Goal: Task Accomplishment & Management: Complete application form

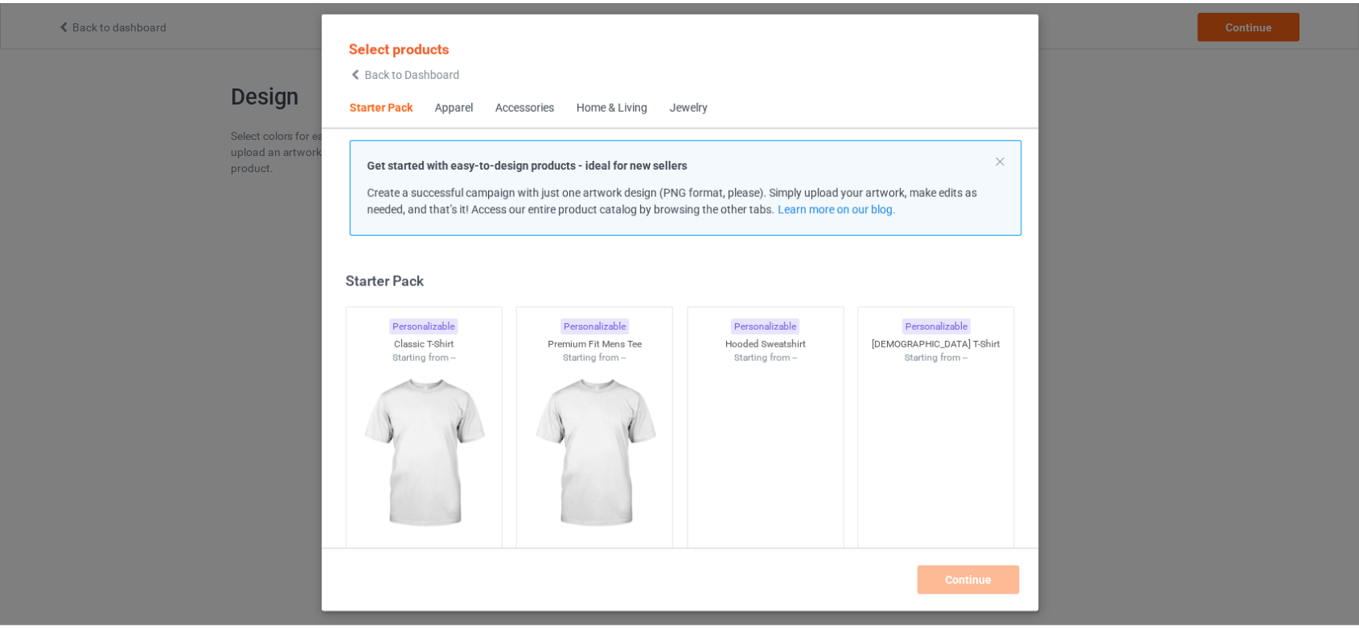
scroll to position [19, 0]
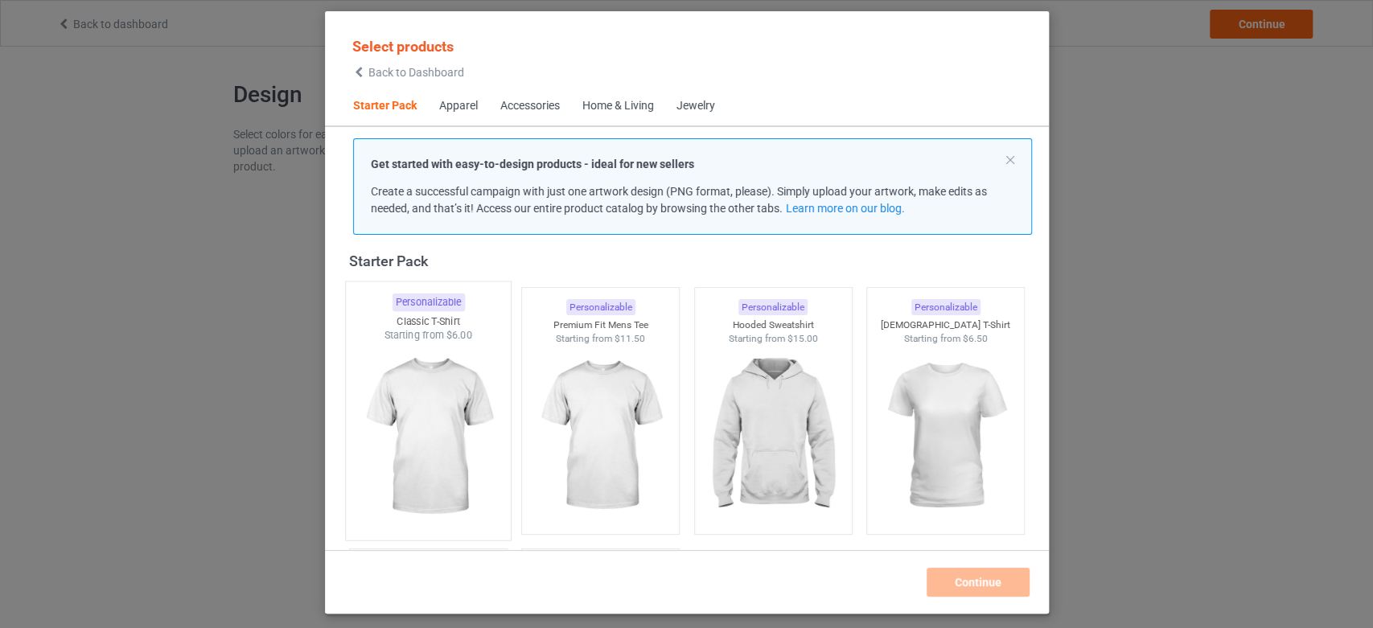
click at [430, 423] on img at bounding box center [427, 437] width 151 height 189
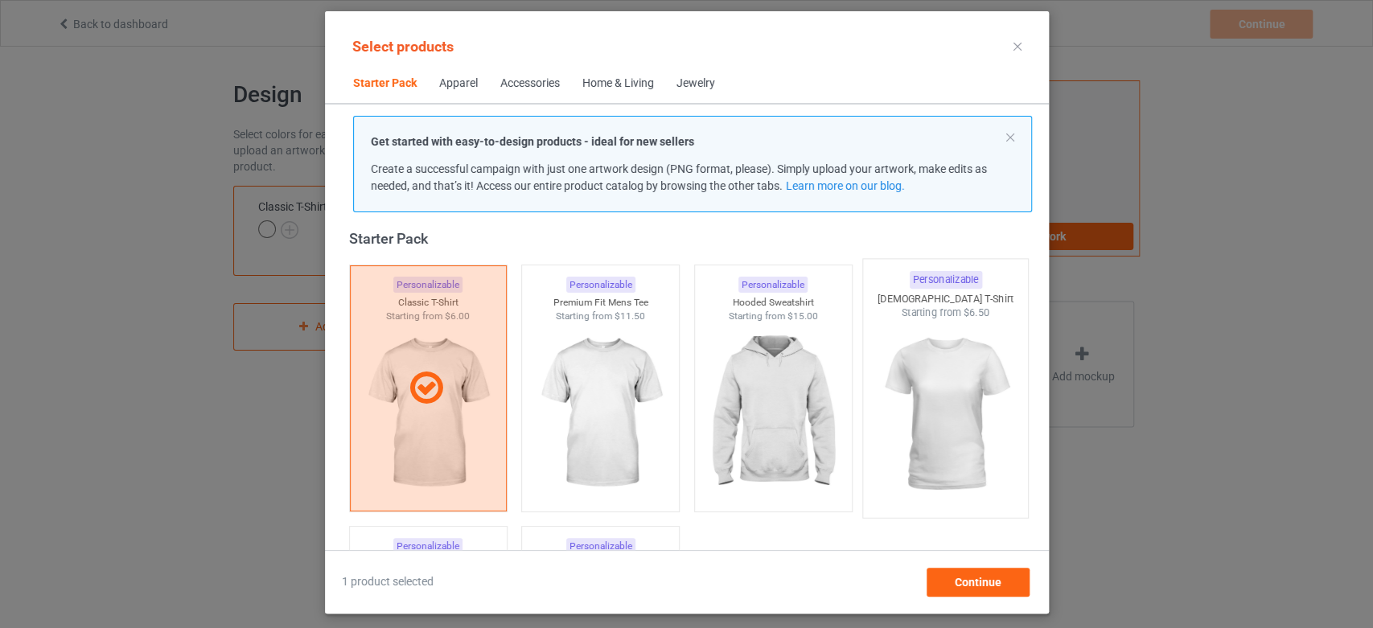
click at [946, 343] on img at bounding box center [944, 414] width 151 height 189
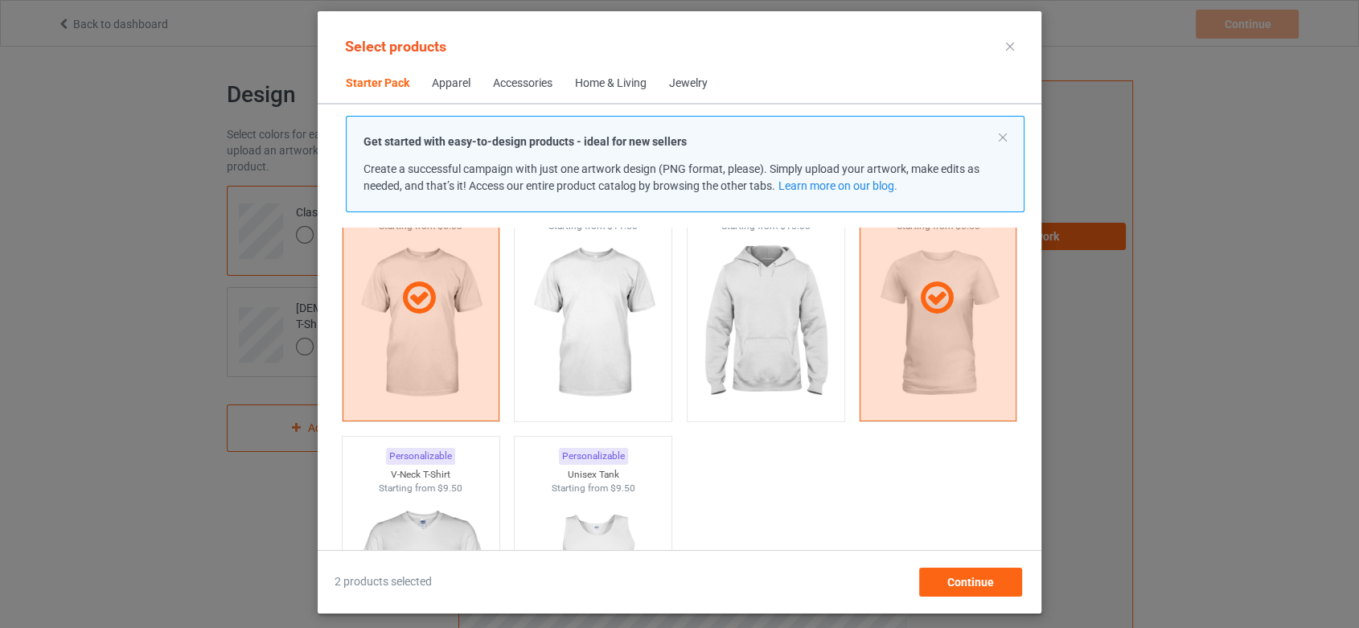
scroll to position [288, 0]
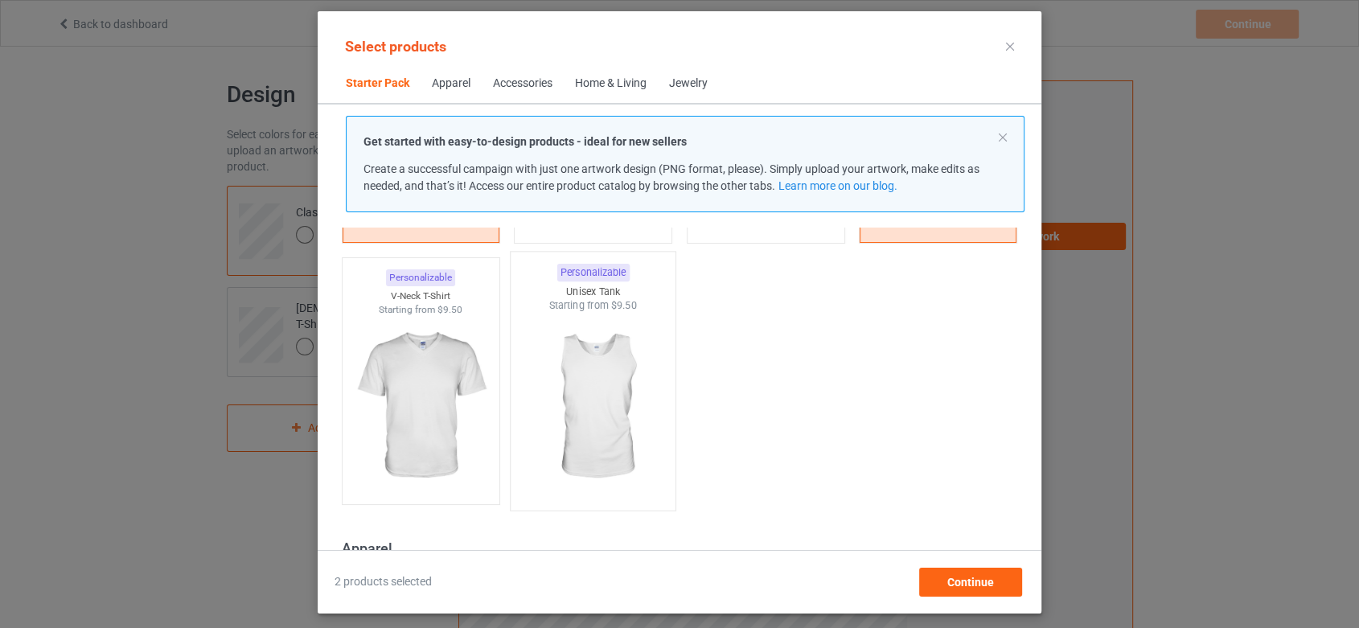
click at [639, 406] on img at bounding box center [593, 407] width 151 height 189
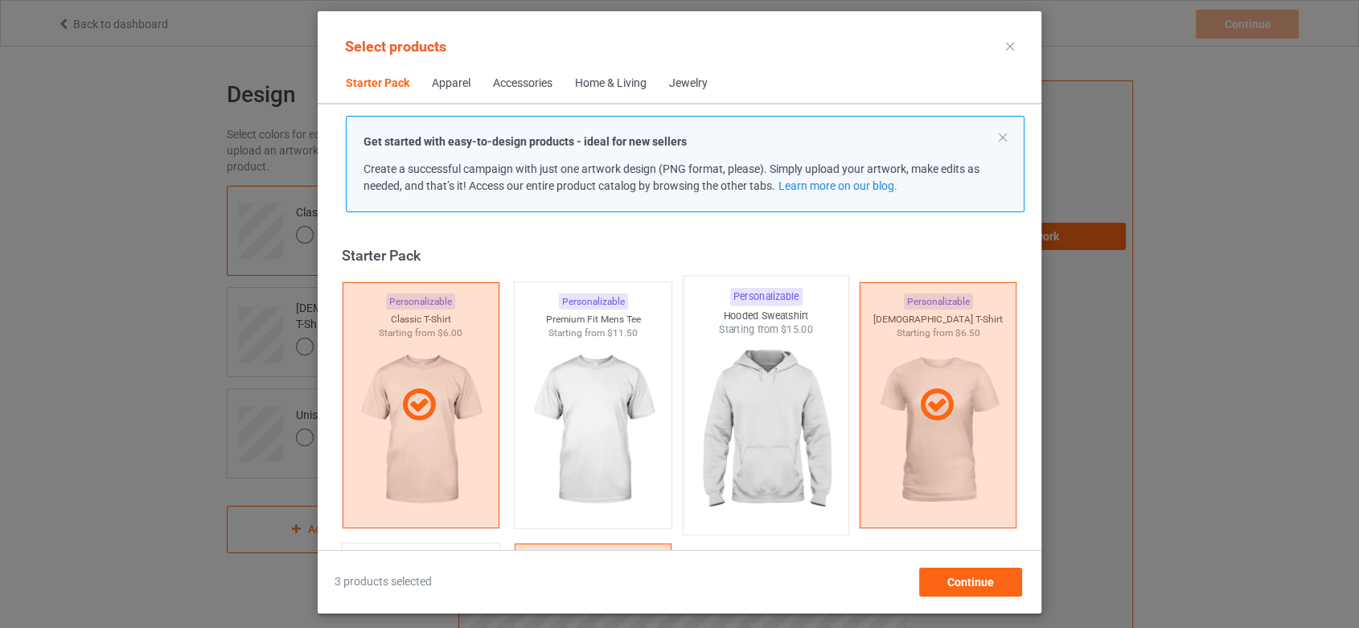
scroll to position [0, 0]
click at [783, 414] on img at bounding box center [765, 433] width 151 height 189
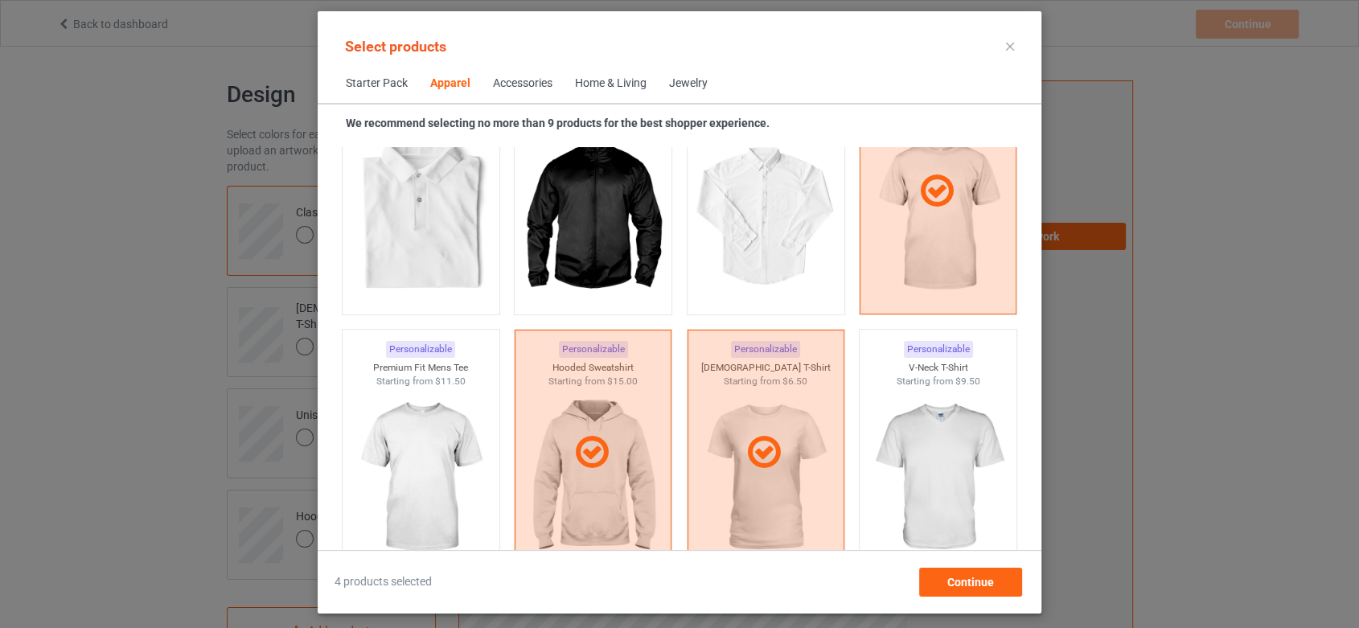
scroll to position [1161, 0]
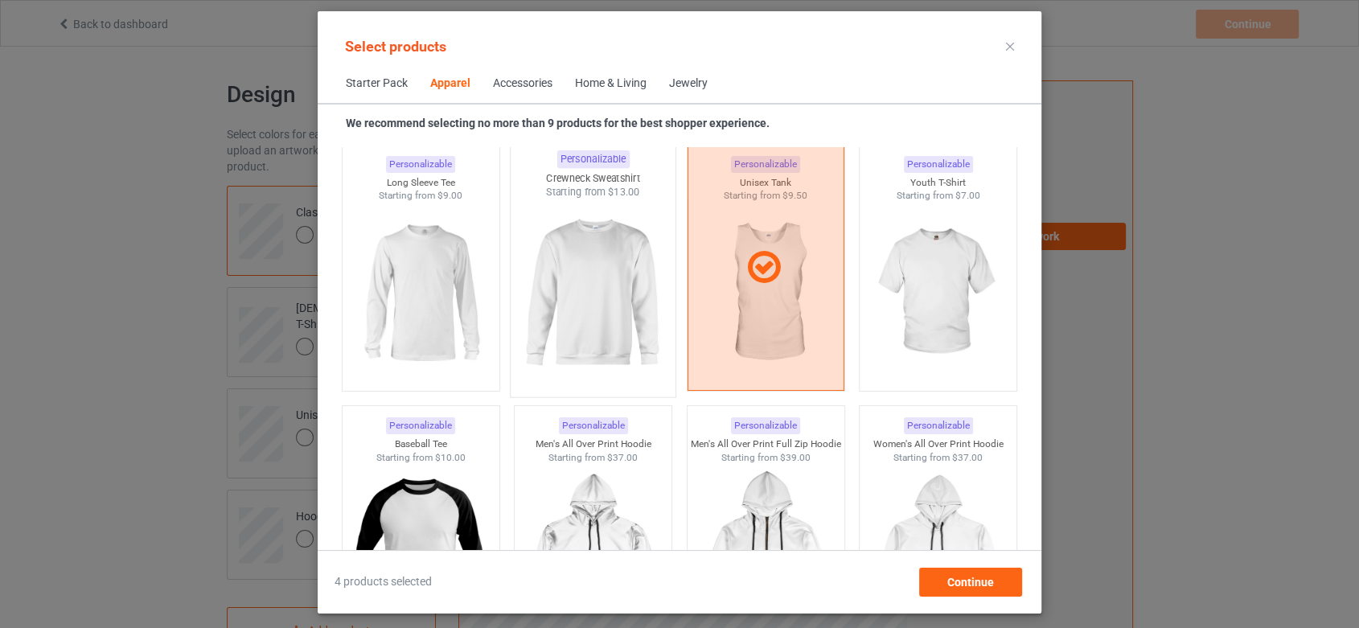
click at [614, 341] on img at bounding box center [593, 293] width 151 height 189
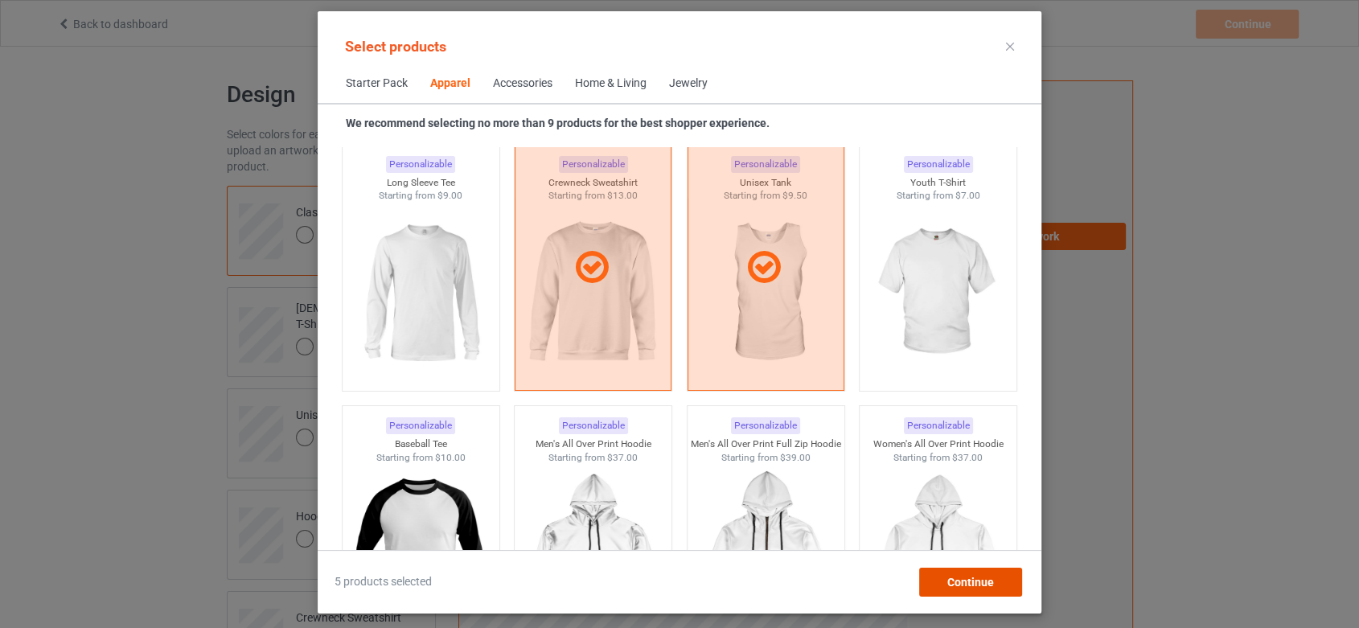
click at [976, 584] on span "Continue" at bounding box center [970, 582] width 47 height 13
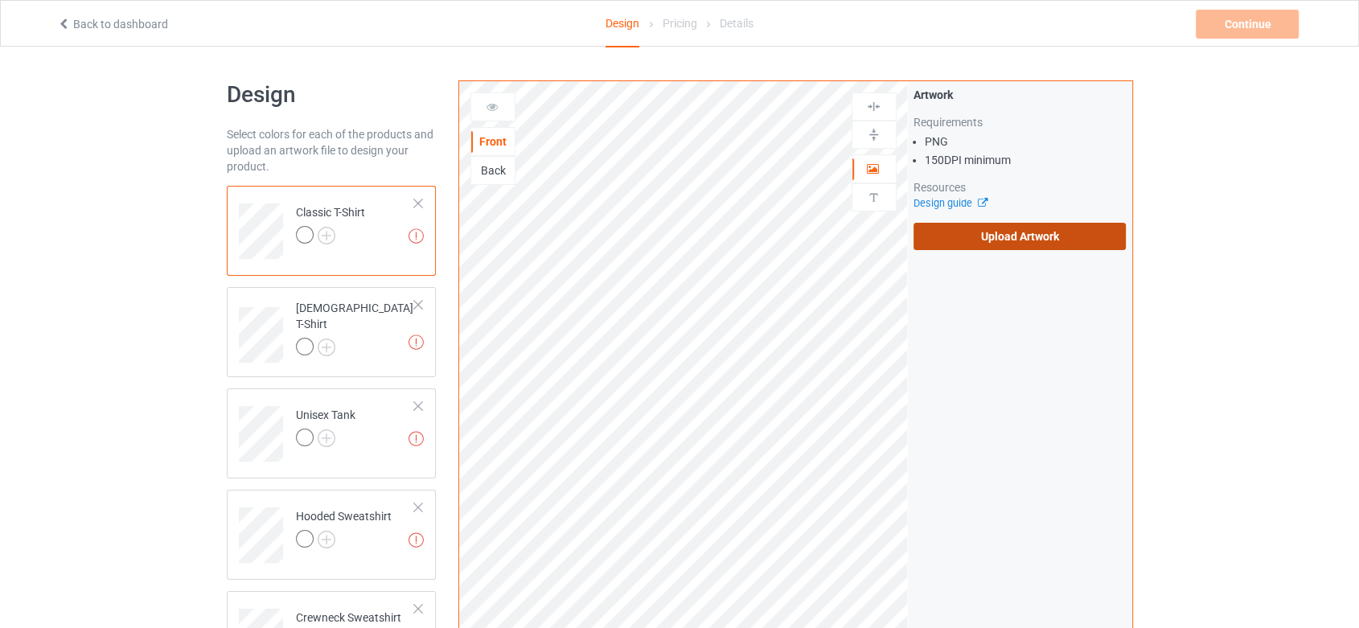
click at [959, 234] on label "Upload Artwork" at bounding box center [1020, 236] width 213 height 27
click at [0, 0] on input "Upload Artwork" at bounding box center [0, 0] width 0 height 0
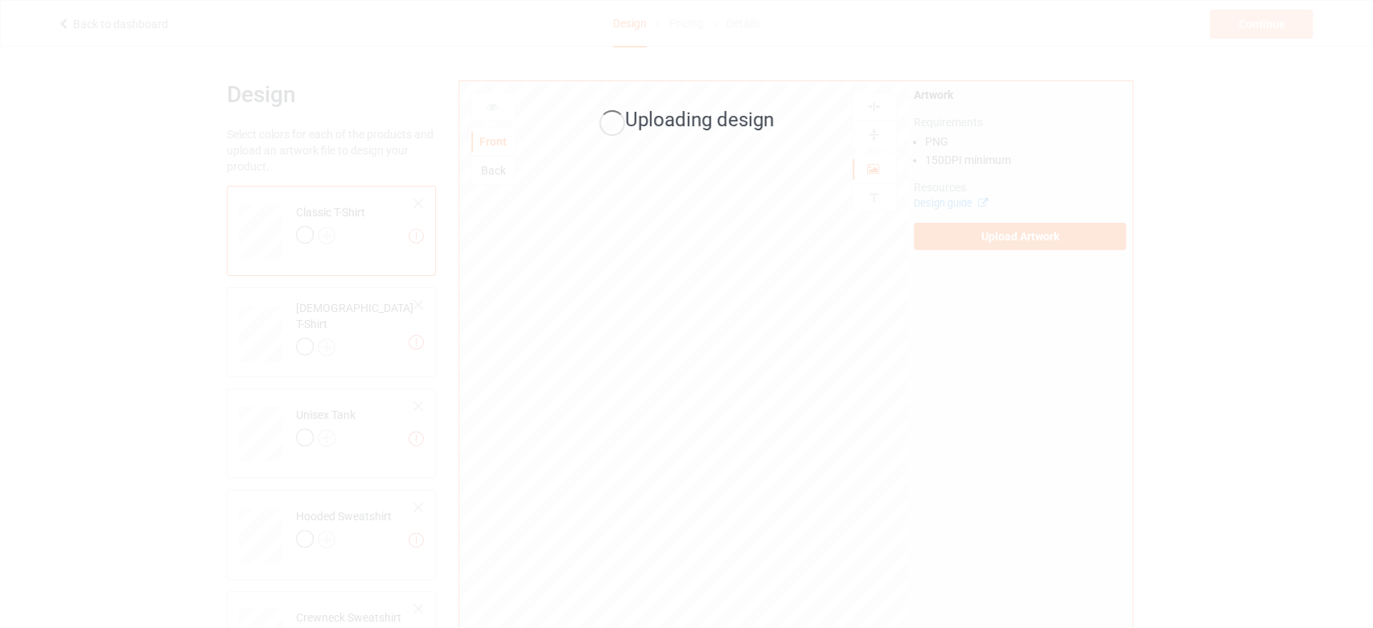
click at [1315, 331] on div "Uploading design" at bounding box center [686, 314] width 1373 height 628
click at [1301, 317] on div "Uploading design" at bounding box center [686, 314] width 1373 height 628
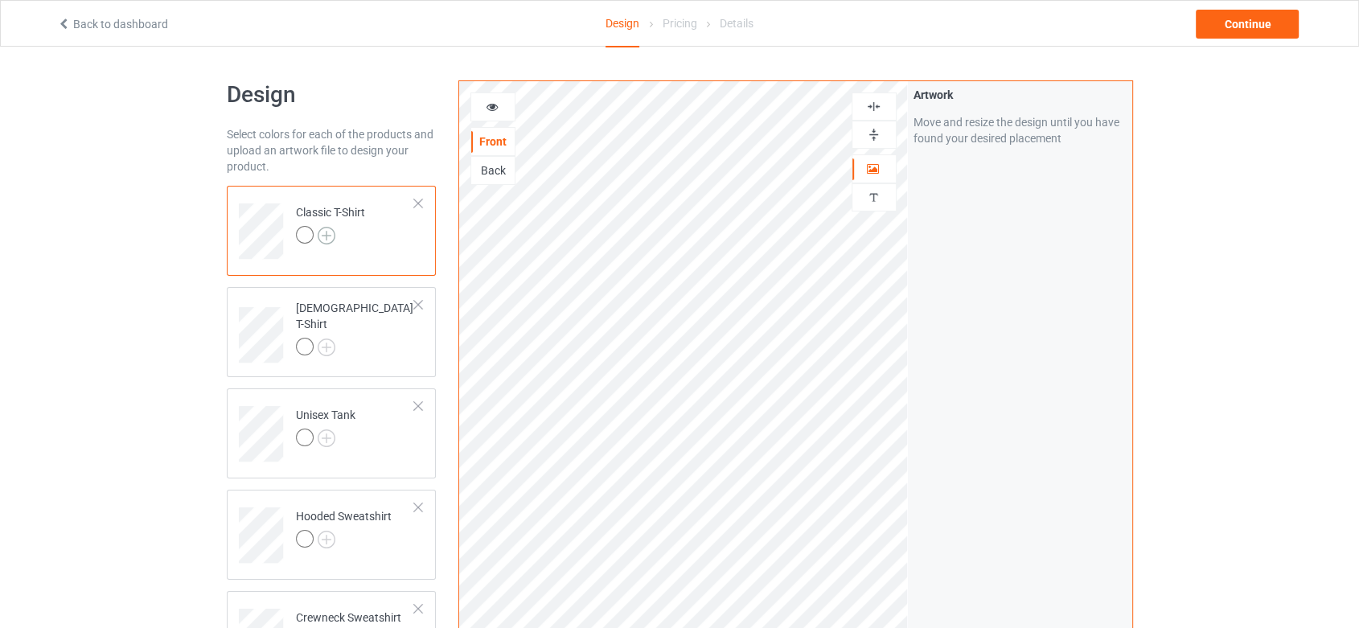
click at [332, 235] on img at bounding box center [327, 236] width 18 height 18
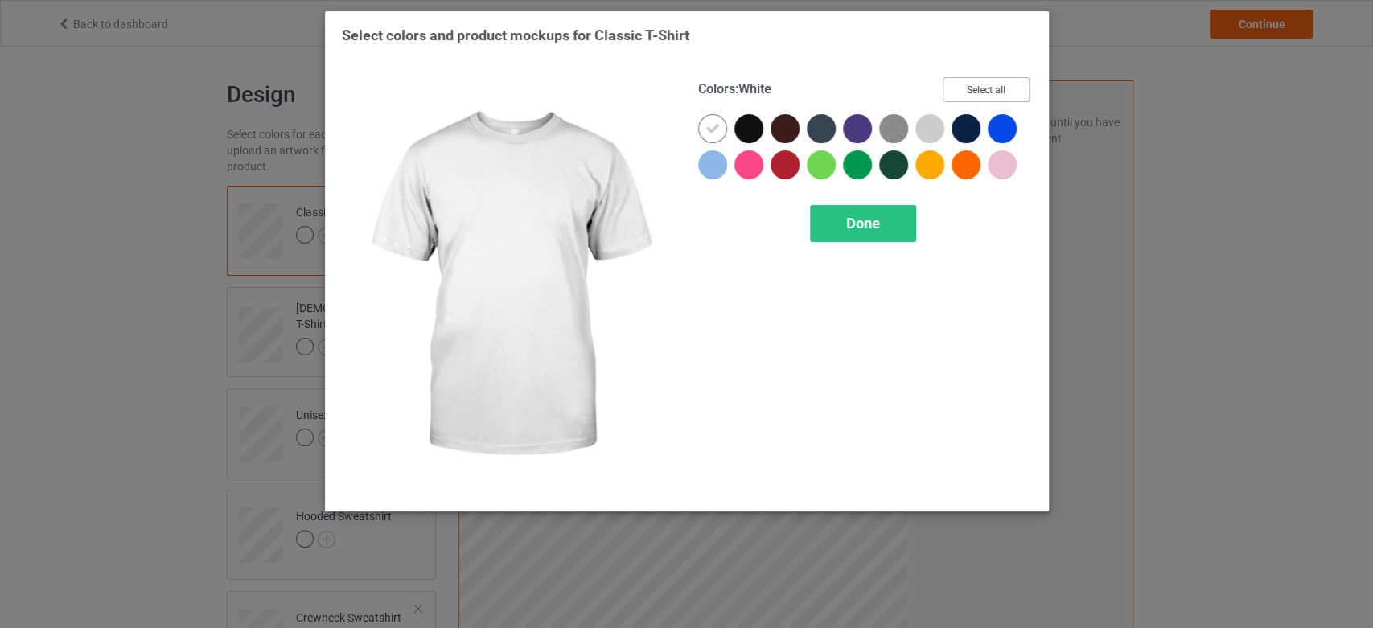
click at [1002, 78] on button "Select all" at bounding box center [986, 89] width 87 height 25
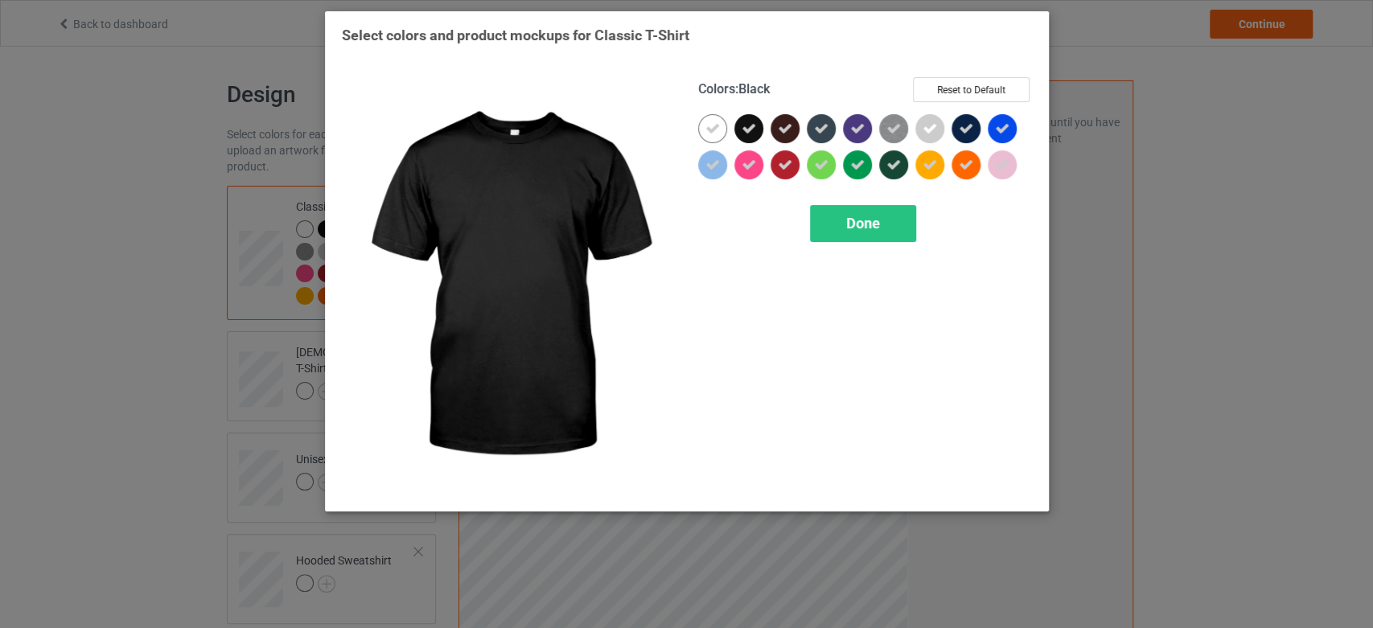
drag, startPoint x: 746, startPoint y: 124, endPoint x: 651, endPoint y: 76, distance: 106.5
click at [746, 121] on icon at bounding box center [749, 128] width 14 height 14
click at [853, 224] on span "Done" at bounding box center [863, 223] width 34 height 17
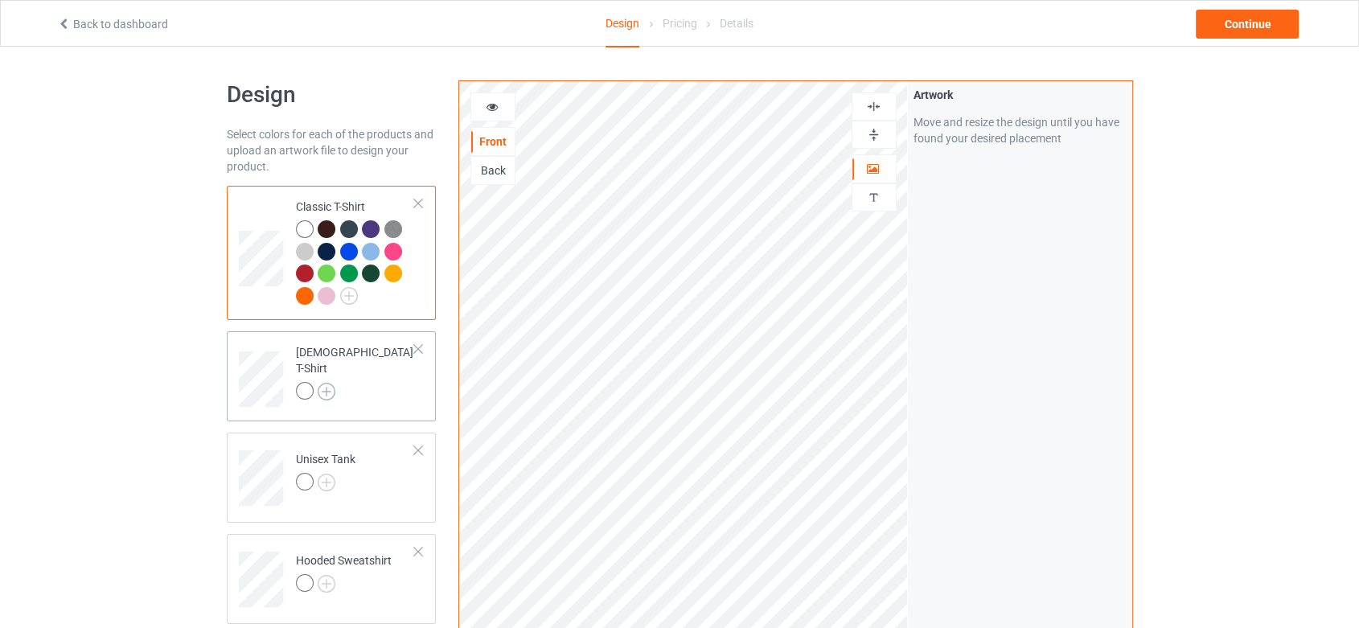
click at [328, 384] on img at bounding box center [327, 392] width 18 height 18
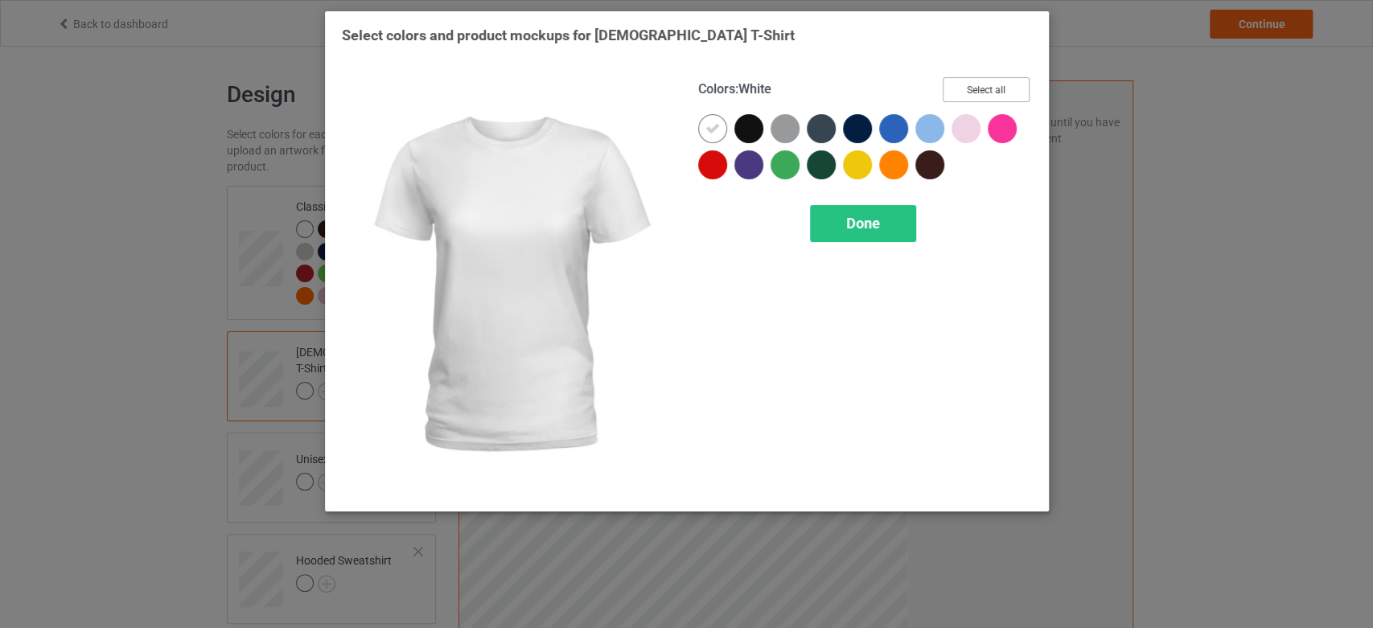
drag, startPoint x: 977, startPoint y: 90, endPoint x: 881, endPoint y: 9, distance: 125.5
click at [976, 84] on button "Select all" at bounding box center [986, 89] width 87 height 25
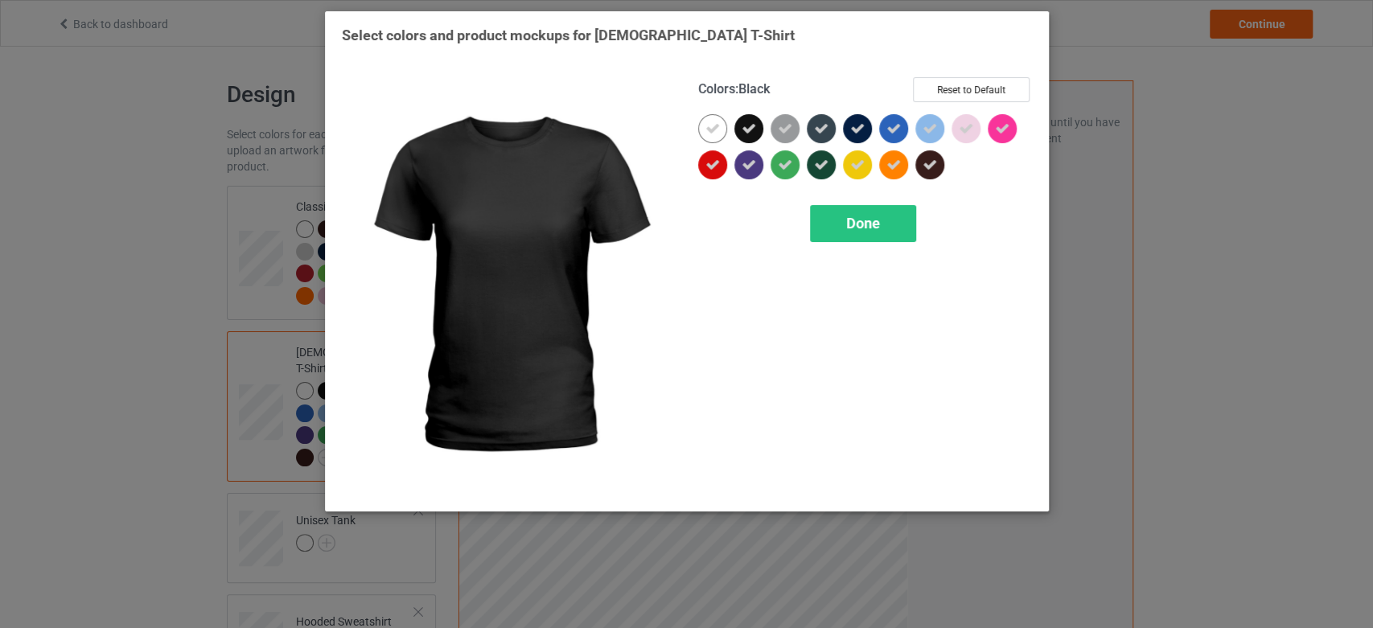
drag, startPoint x: 749, startPoint y: 127, endPoint x: 742, endPoint y: 79, distance: 48.8
click at [748, 114] on div at bounding box center [748, 128] width 29 height 29
click at [843, 207] on div "Done" at bounding box center [863, 223] width 106 height 37
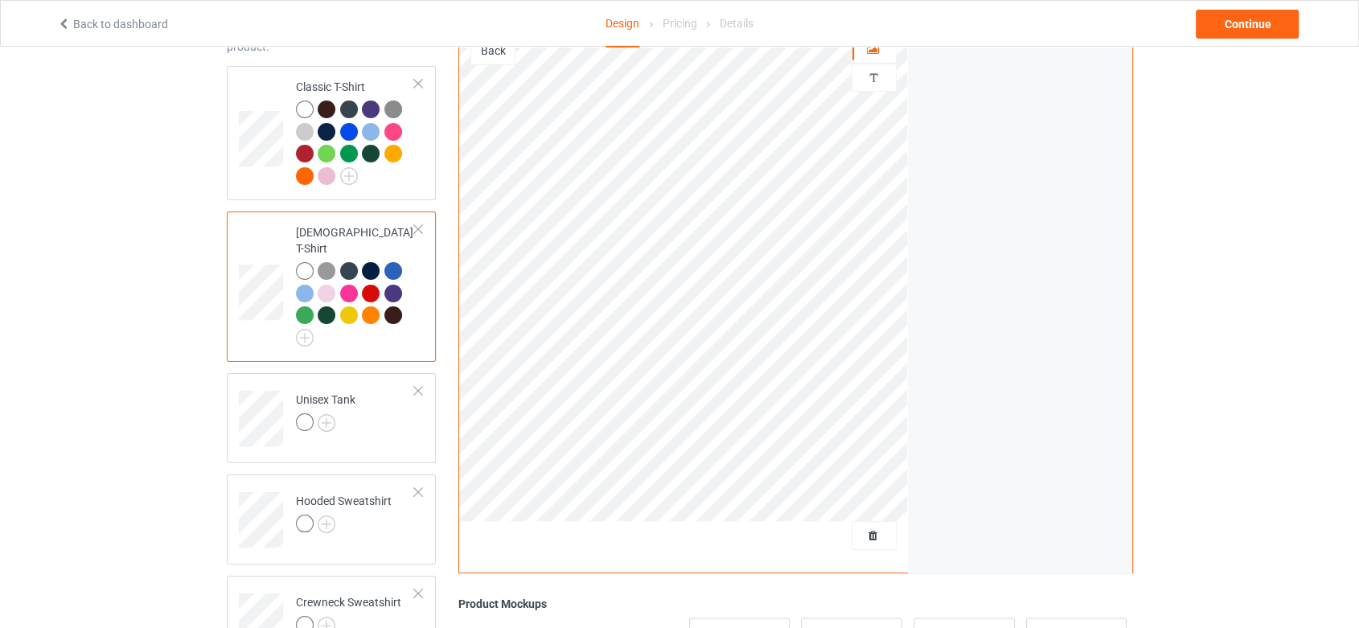
scroll to position [179, 0]
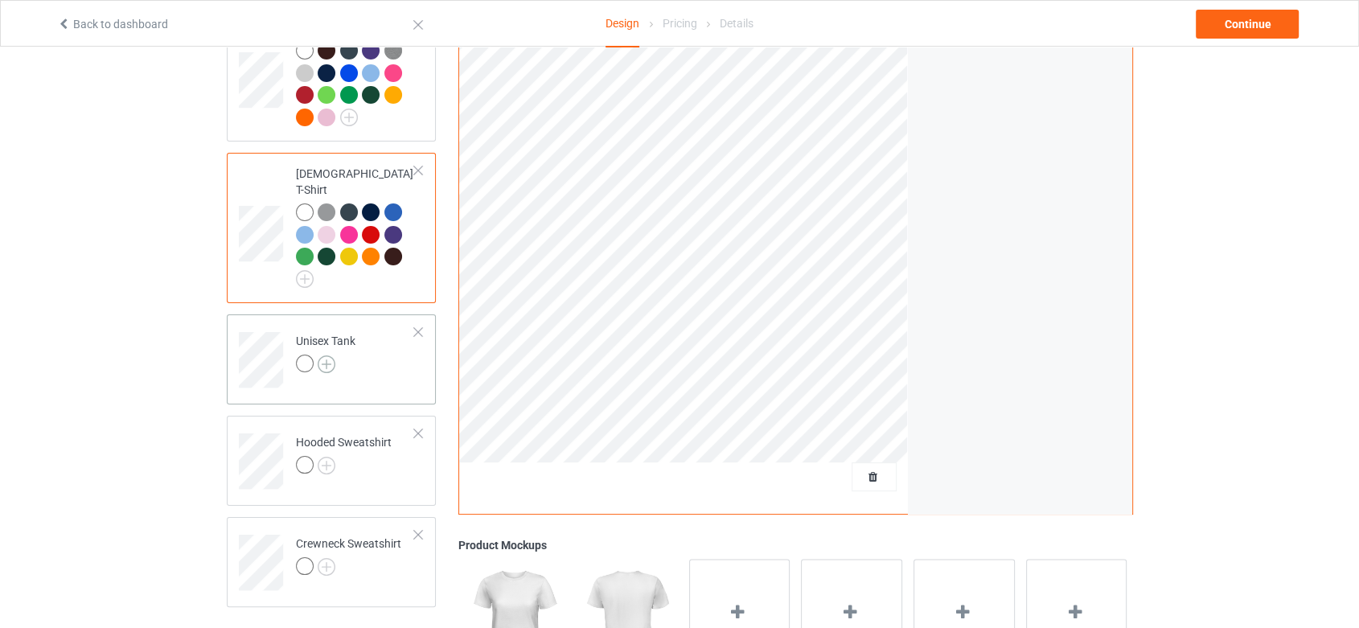
click at [328, 355] on img at bounding box center [327, 364] width 18 height 18
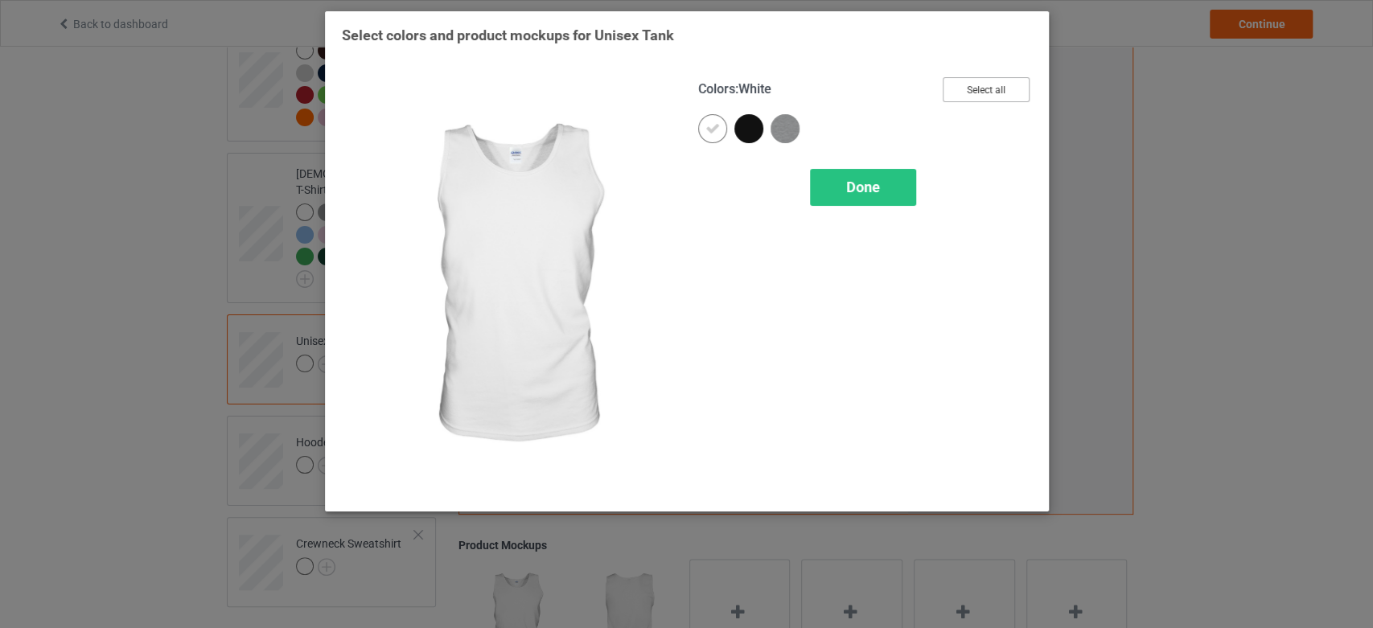
drag, startPoint x: 978, startPoint y: 88, endPoint x: 954, endPoint y: 77, distance: 26.6
click at [980, 88] on button "Select all" at bounding box center [986, 89] width 87 height 25
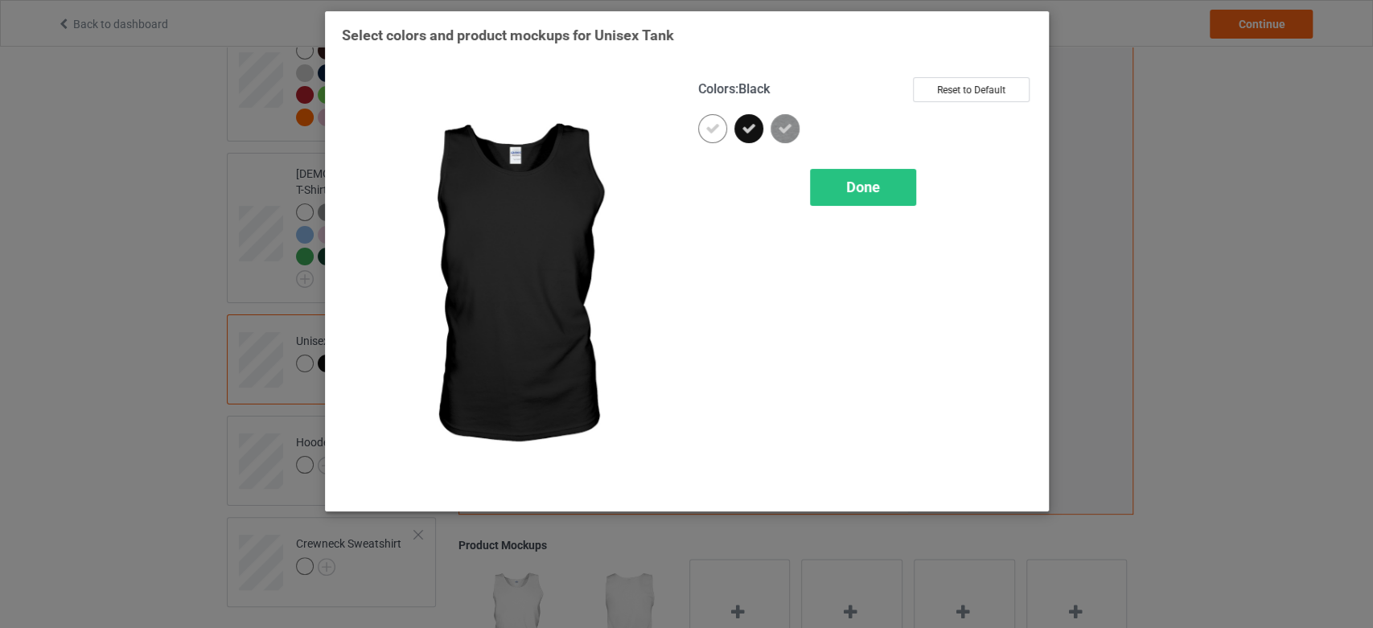
drag, startPoint x: 746, startPoint y: 127, endPoint x: 796, endPoint y: 175, distance: 68.8
click at [750, 132] on icon at bounding box center [749, 128] width 14 height 14
click at [828, 183] on div "Done" at bounding box center [863, 187] width 106 height 37
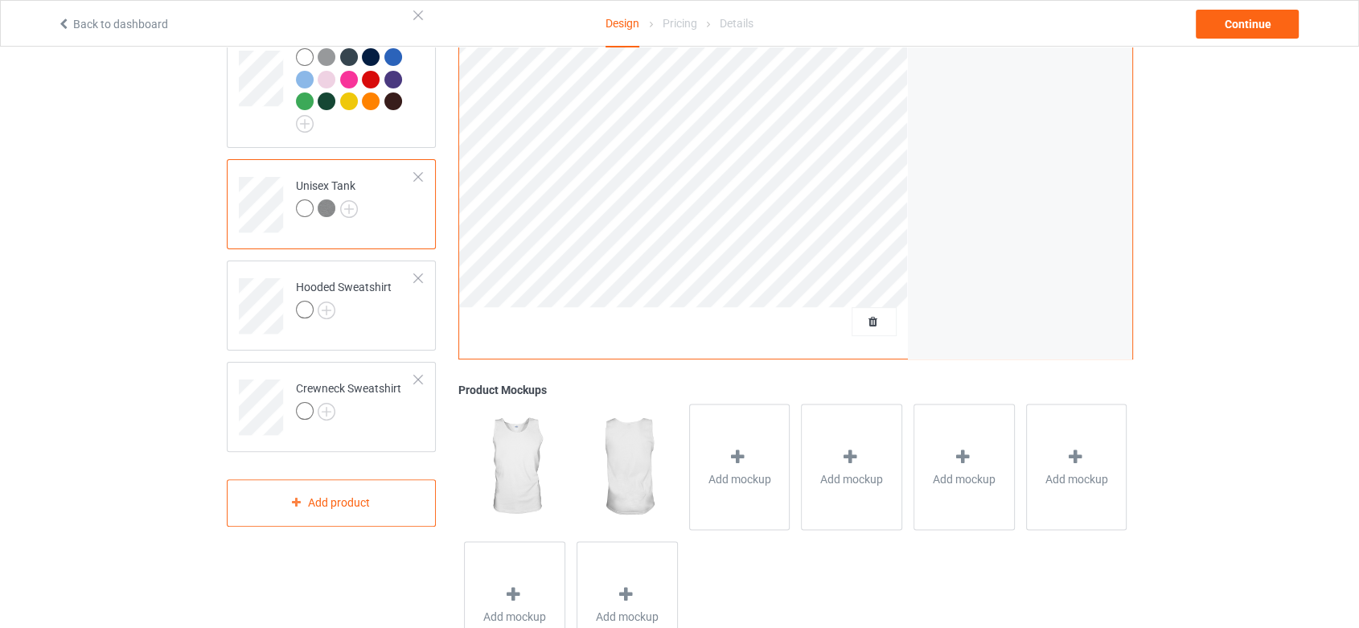
scroll to position [413, 0]
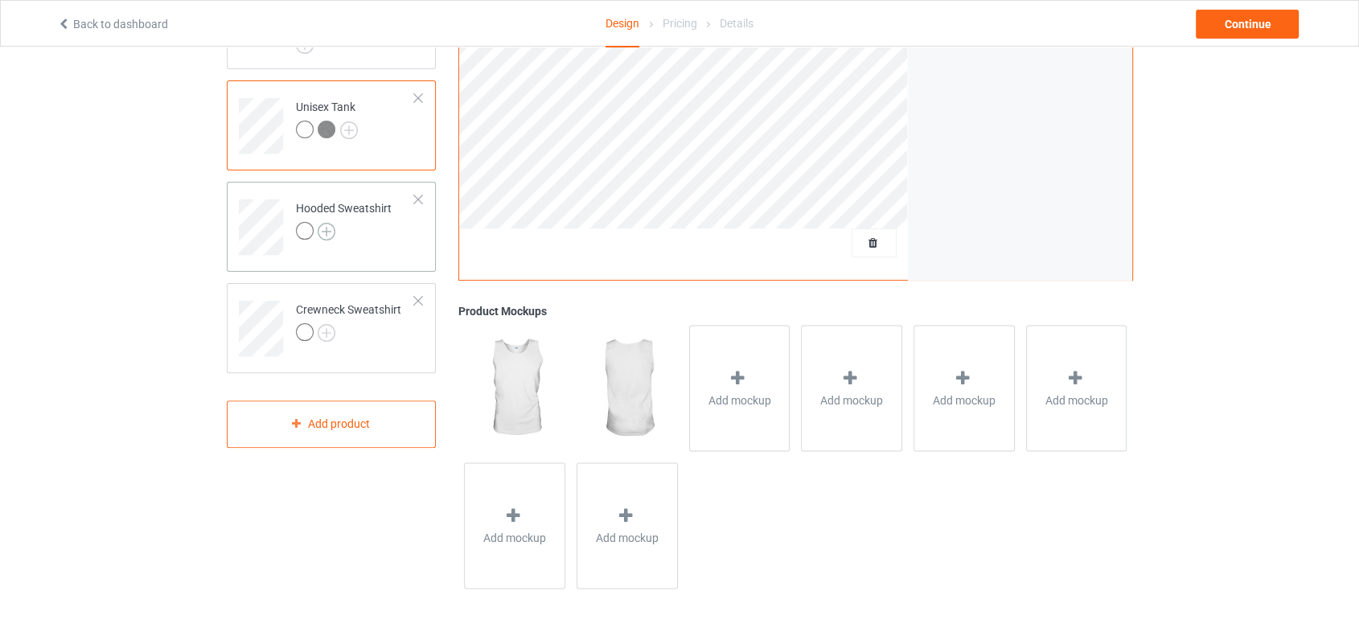
click at [327, 223] on img at bounding box center [327, 232] width 18 height 18
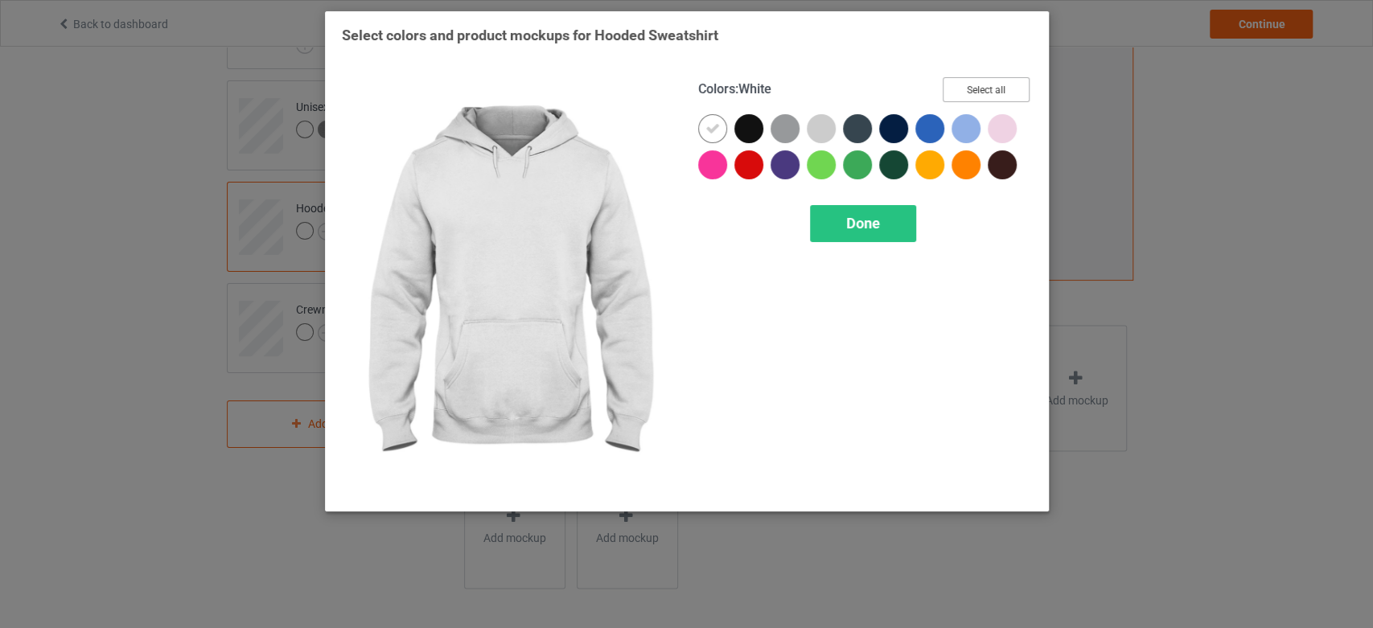
click at [970, 88] on button "Select all" at bounding box center [986, 89] width 87 height 25
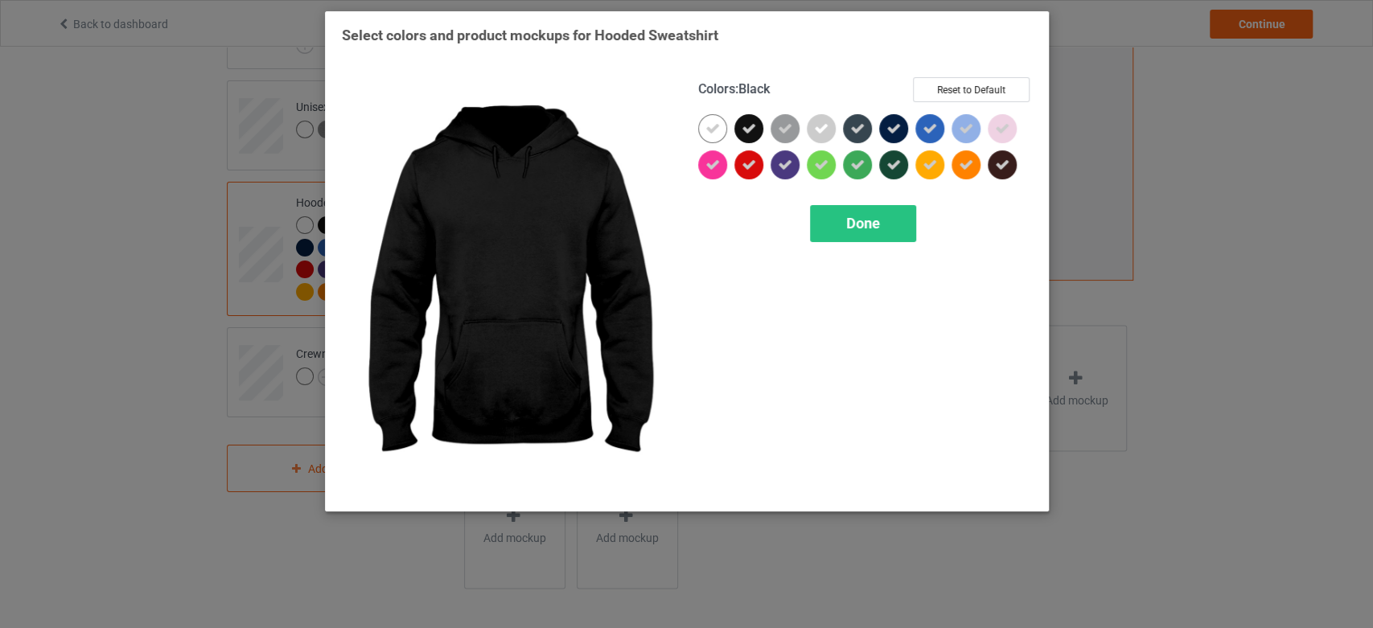
drag, startPoint x: 742, startPoint y: 124, endPoint x: 744, endPoint y: 114, distance: 9.8
click at [744, 122] on icon at bounding box center [749, 128] width 14 height 14
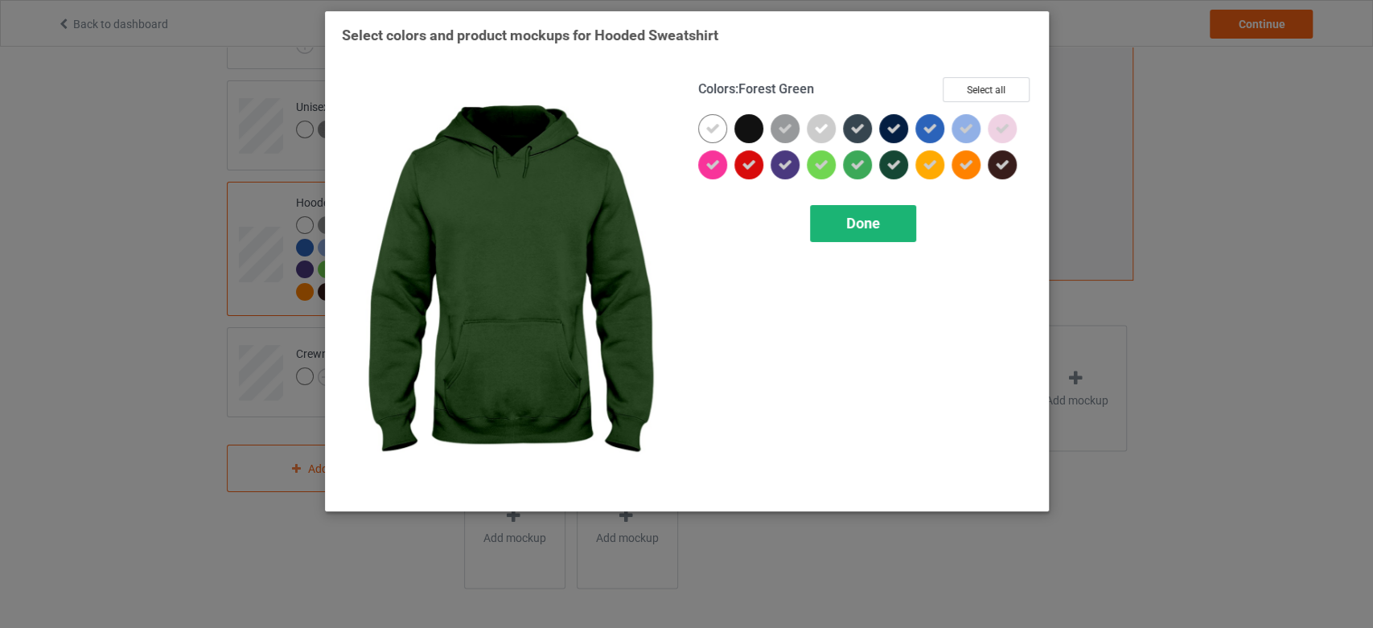
click at [847, 224] on span "Done" at bounding box center [863, 223] width 34 height 17
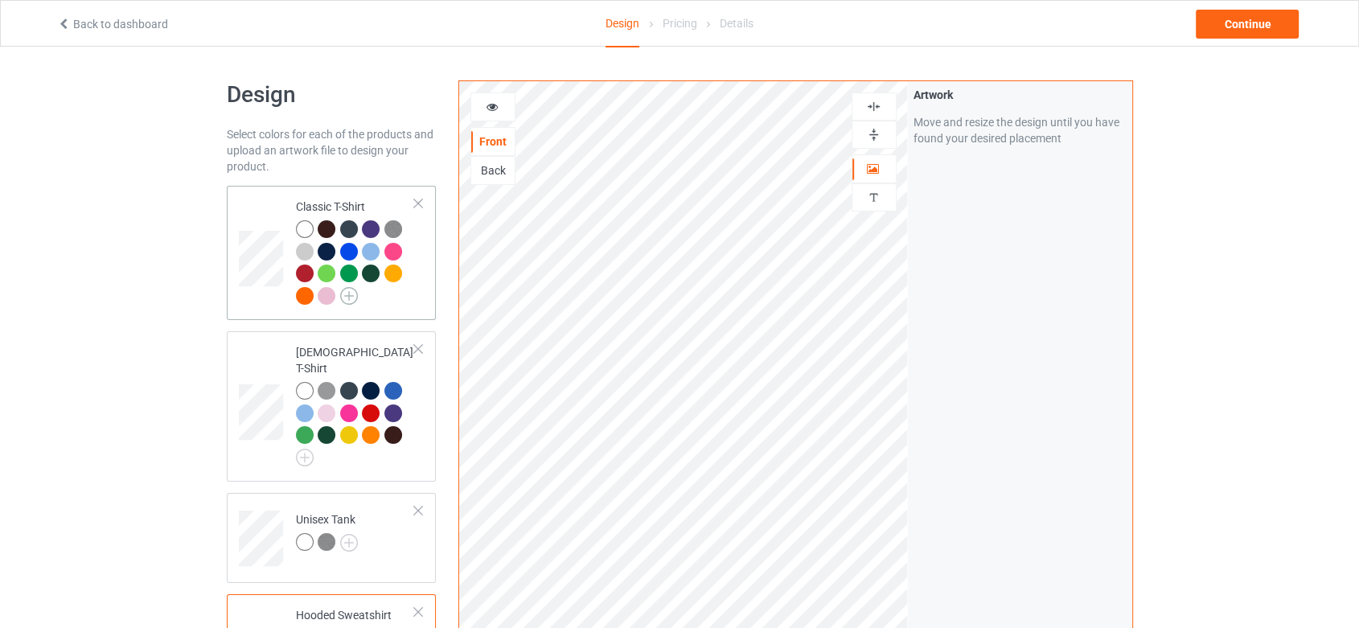
click at [351, 299] on img at bounding box center [349, 296] width 18 height 18
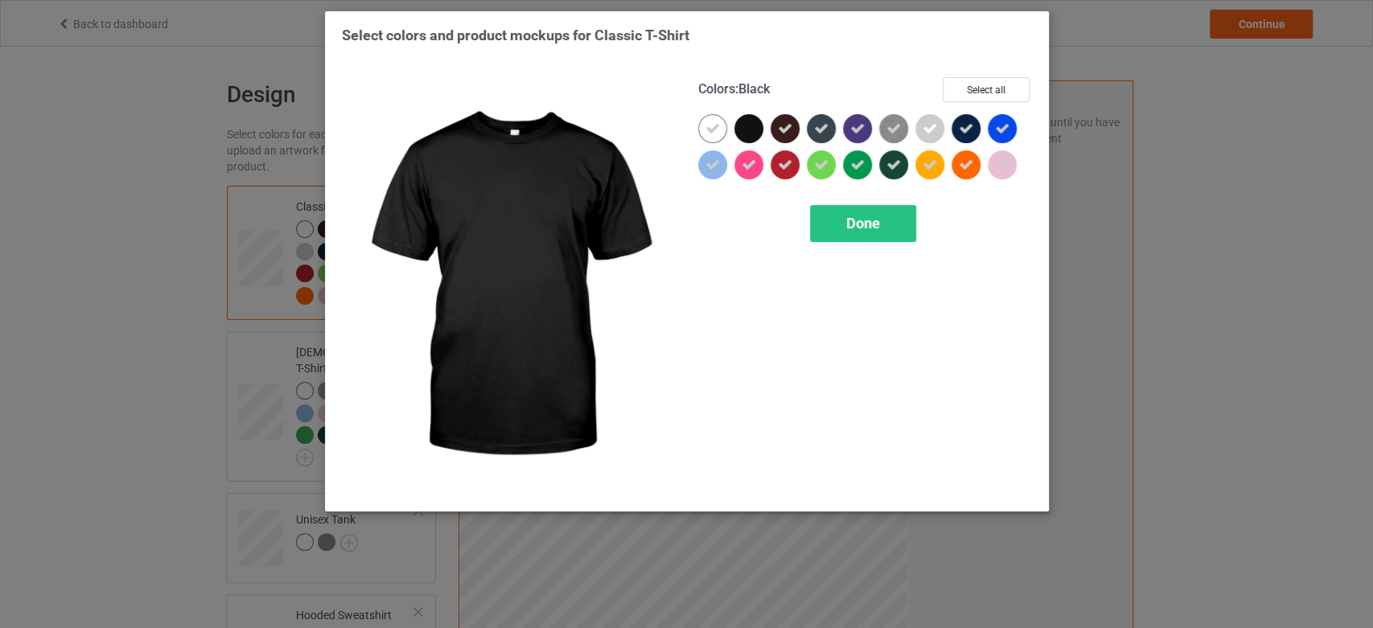
click at [746, 125] on div at bounding box center [748, 128] width 29 height 29
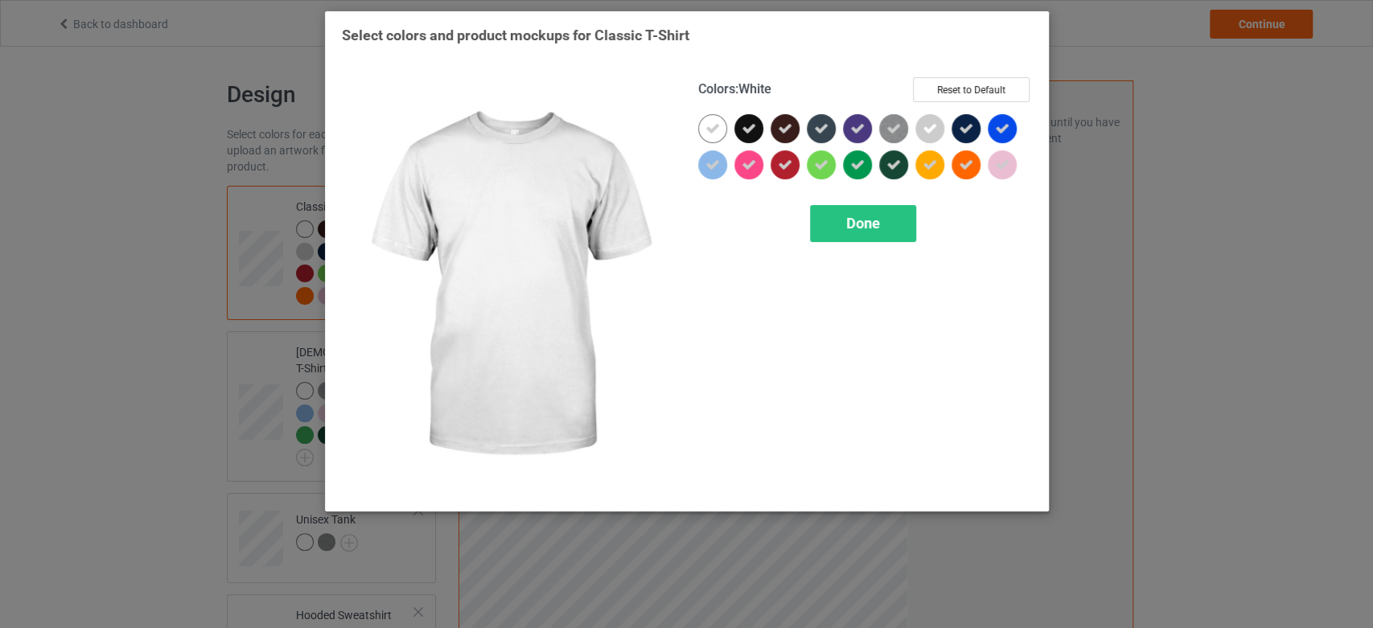
click at [709, 126] on icon at bounding box center [712, 128] width 14 height 14
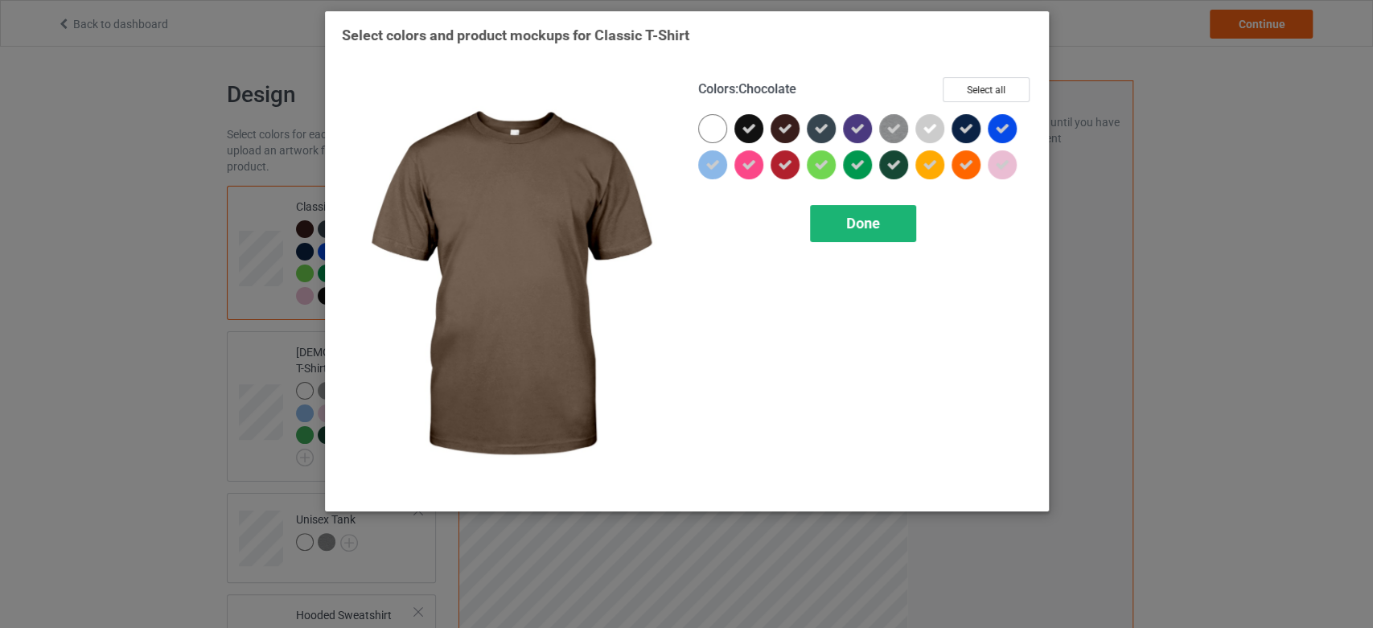
click at [861, 228] on span "Done" at bounding box center [863, 223] width 34 height 17
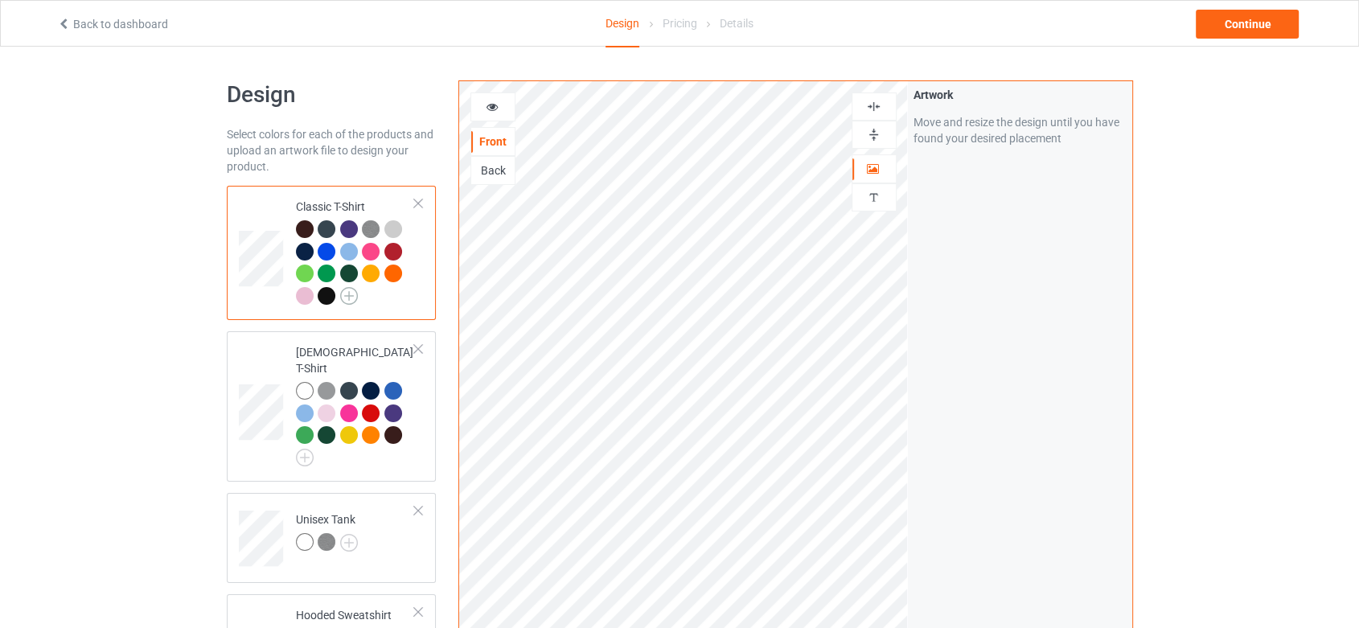
click at [347, 294] on img at bounding box center [349, 296] width 18 height 18
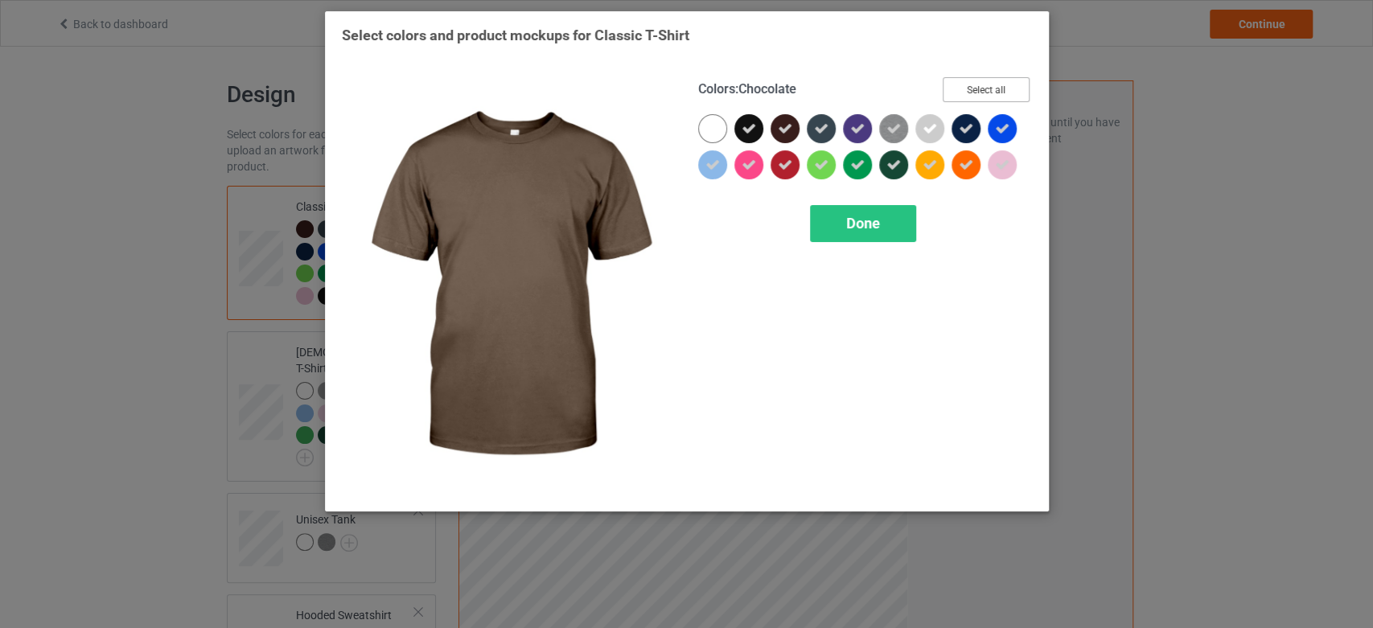
click at [971, 86] on button "Select all" at bounding box center [986, 89] width 87 height 25
click at [971, 84] on button "Reset to Default" at bounding box center [971, 89] width 117 height 25
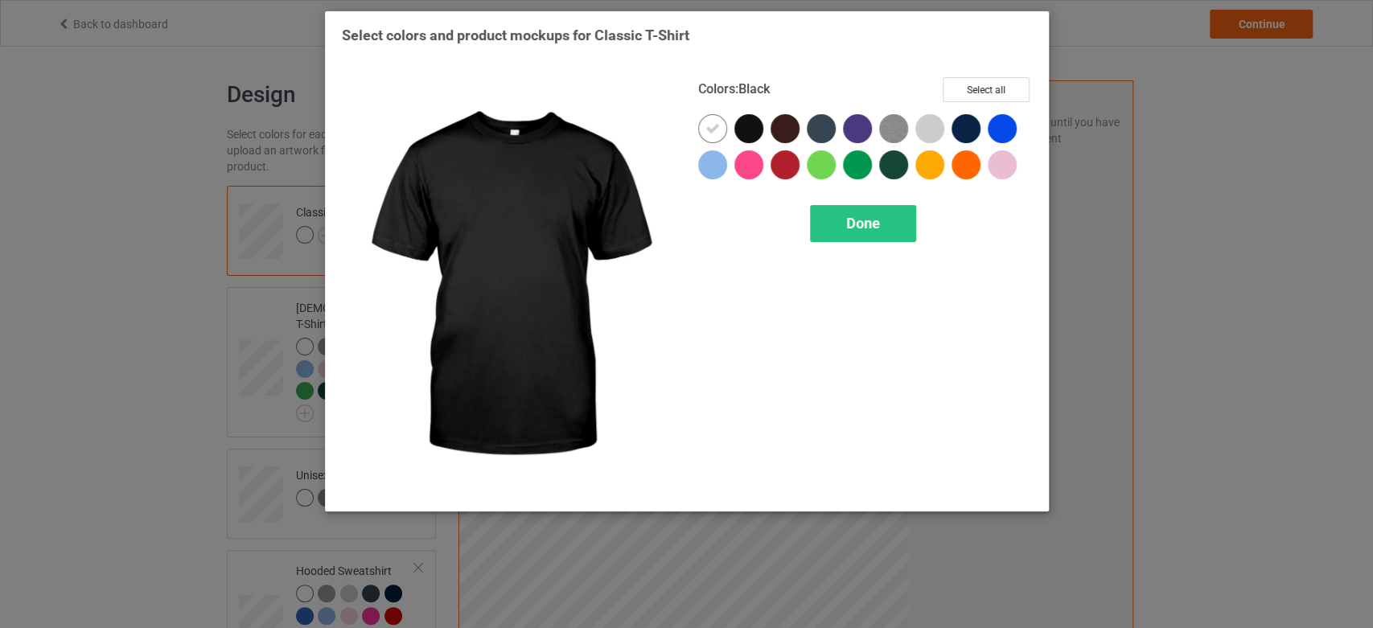
click at [745, 127] on div at bounding box center [748, 128] width 29 height 29
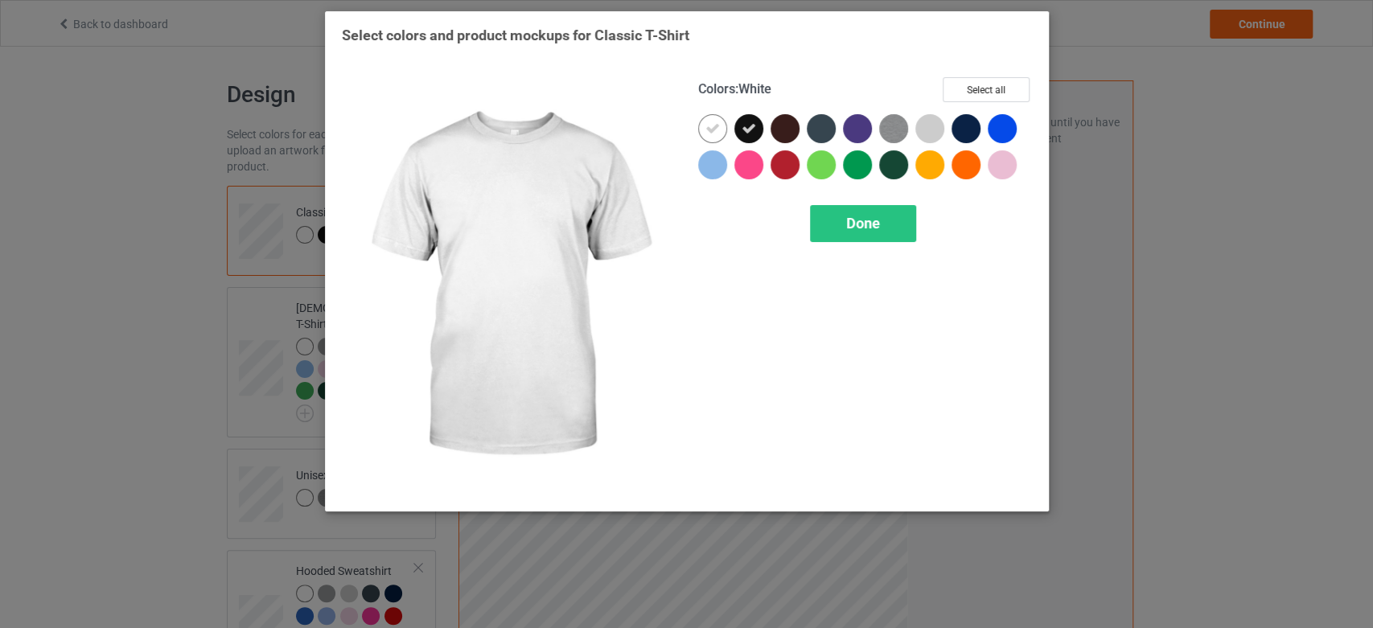
click at [707, 122] on icon at bounding box center [712, 128] width 14 height 14
click at [976, 81] on button "Select all" at bounding box center [986, 89] width 87 height 25
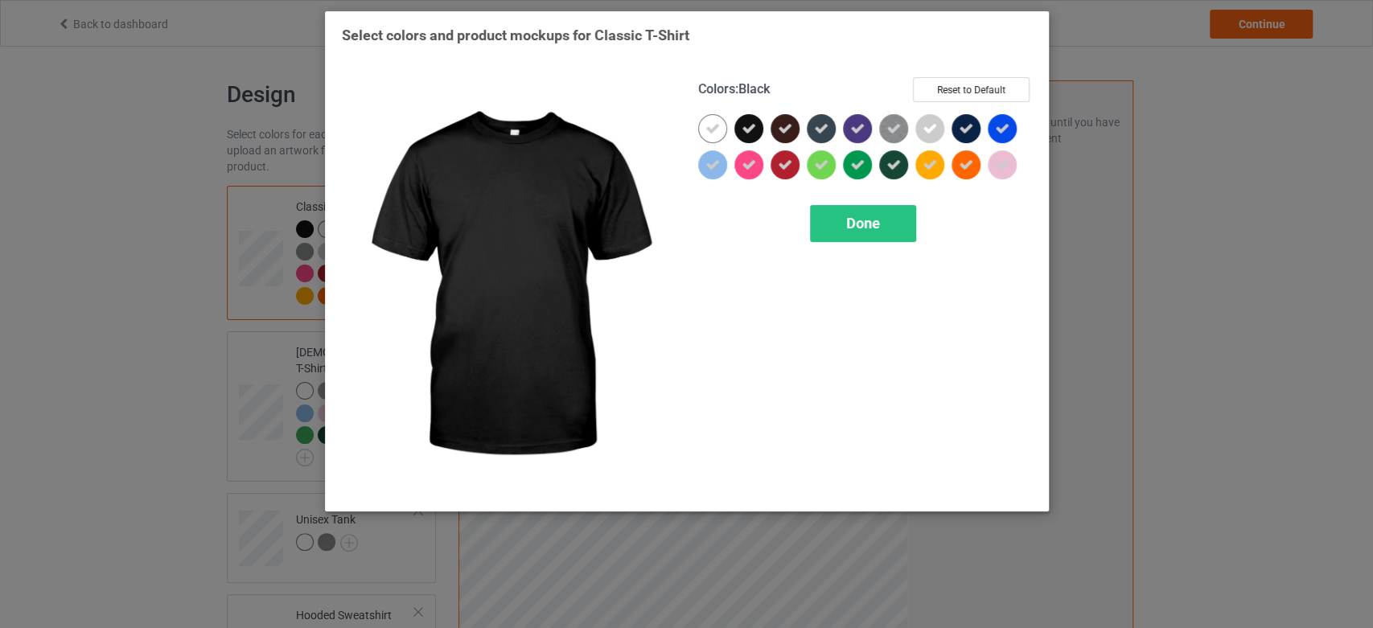
drag, startPoint x: 746, startPoint y: 121, endPoint x: 743, endPoint y: 84, distance: 37.1
click at [746, 121] on div at bounding box center [748, 128] width 29 height 29
click at [898, 228] on div "Done" at bounding box center [863, 223] width 106 height 37
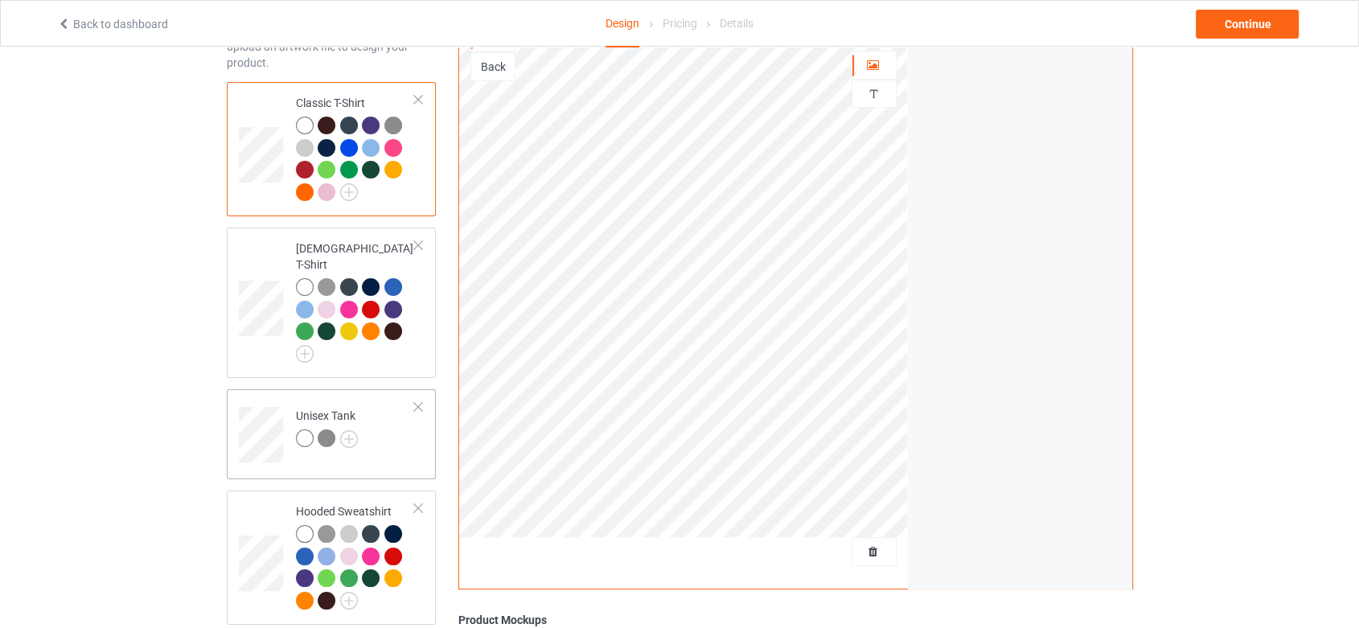
scroll to position [179, 0]
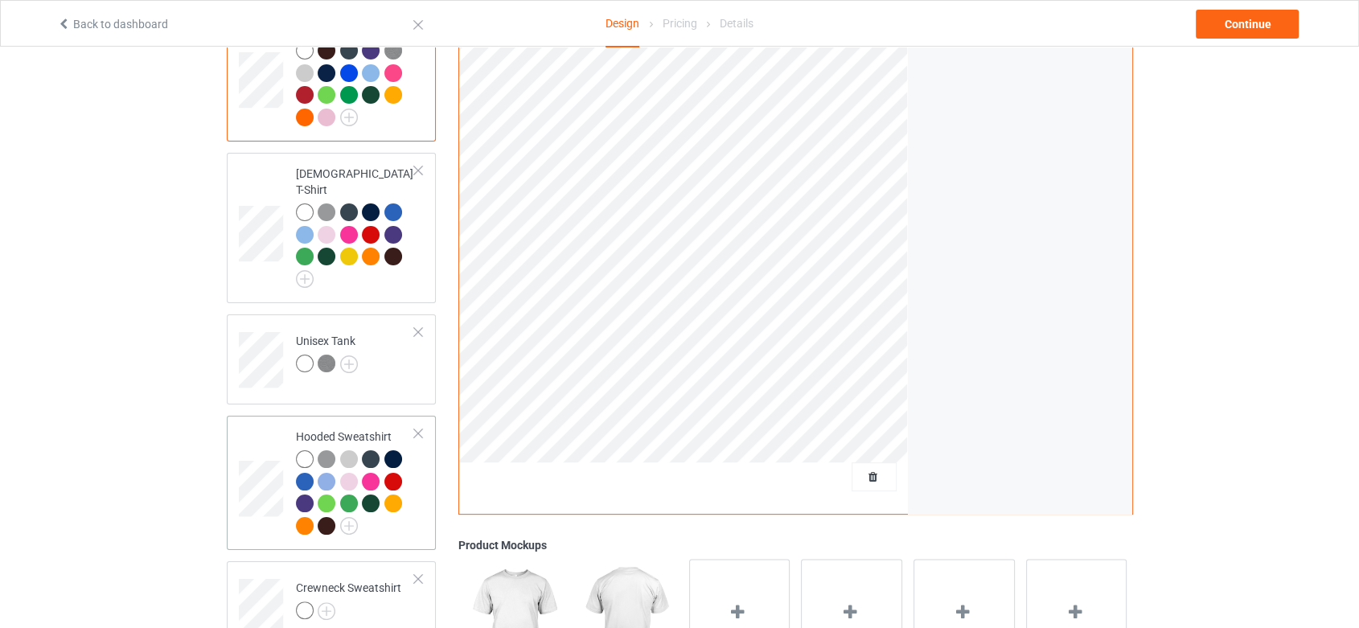
click at [405, 512] on div at bounding box center [356, 494] width 120 height 88
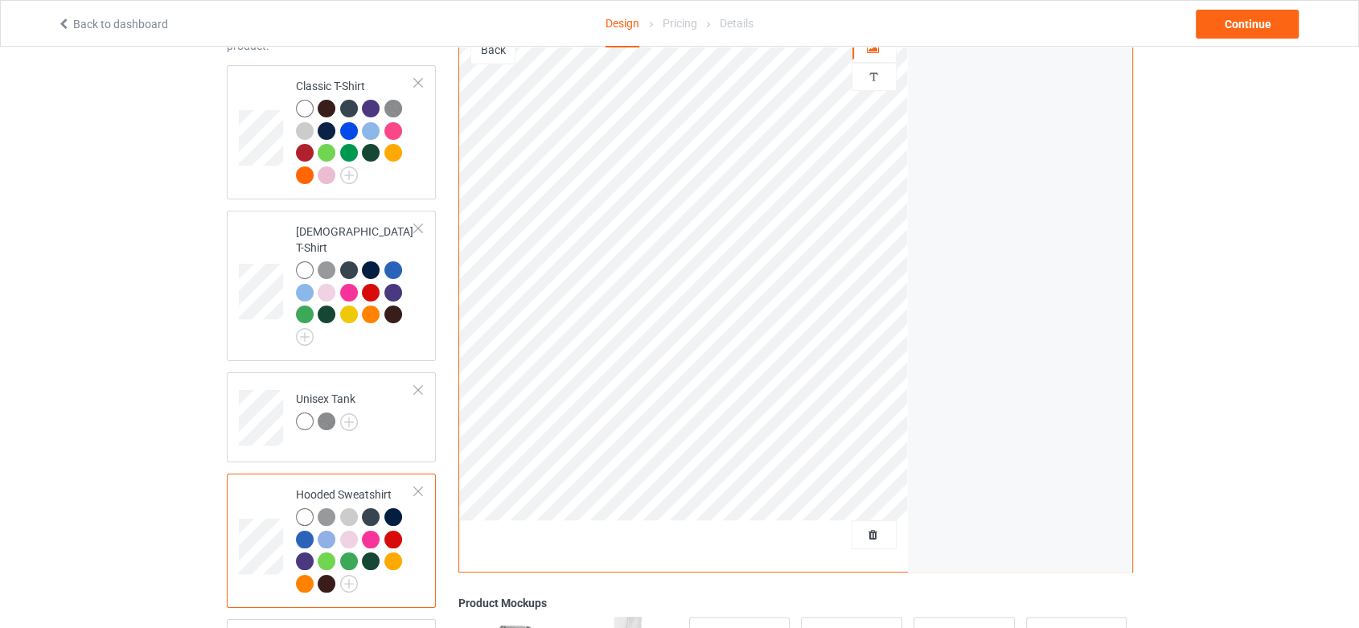
scroll to position [89, 0]
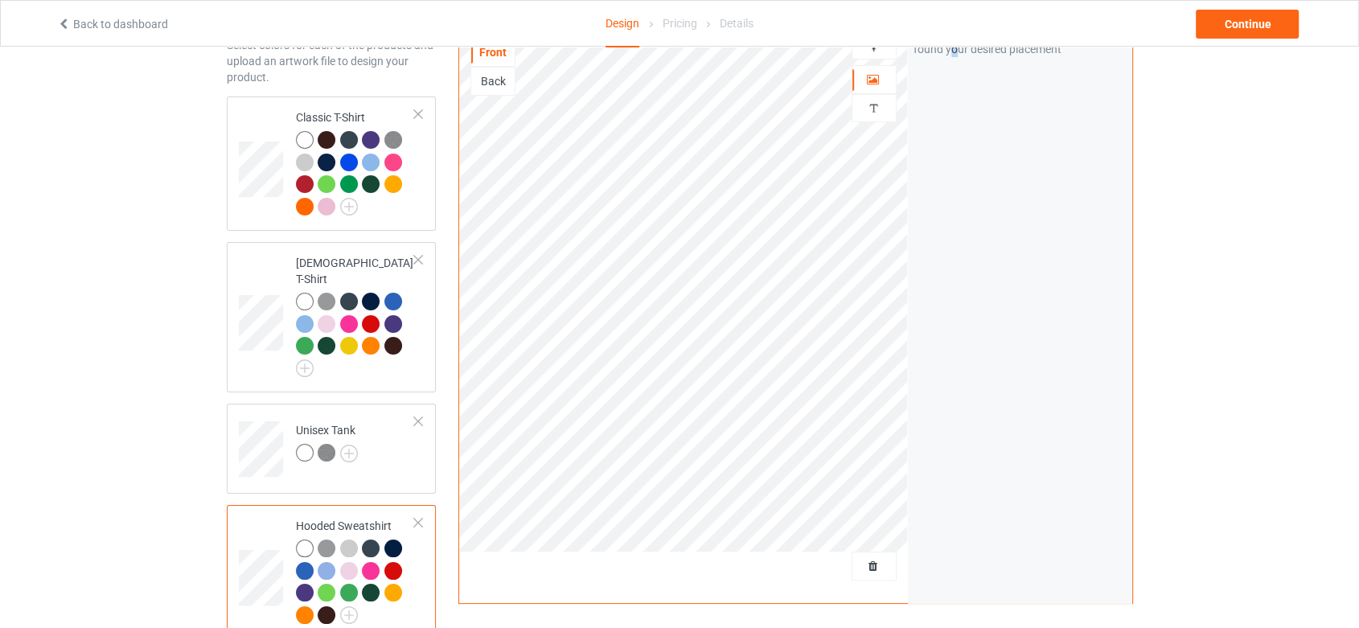
click at [954, 236] on div "Artwork Move and resize the design until you have found your desired placement" at bounding box center [1020, 297] width 224 height 611
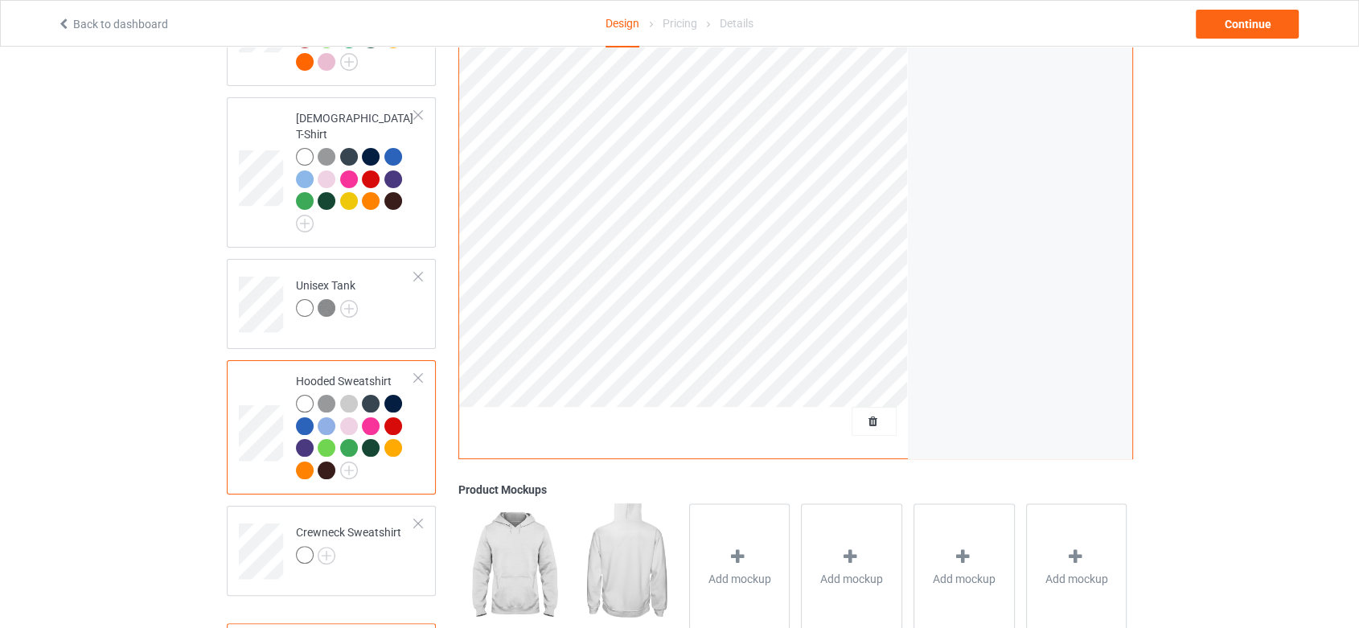
click at [405, 468] on td "Hooded Sweatshirt" at bounding box center [356, 427] width 138 height 121
click at [411, 297] on td "Unisex Tank" at bounding box center [356, 298] width 138 height 67
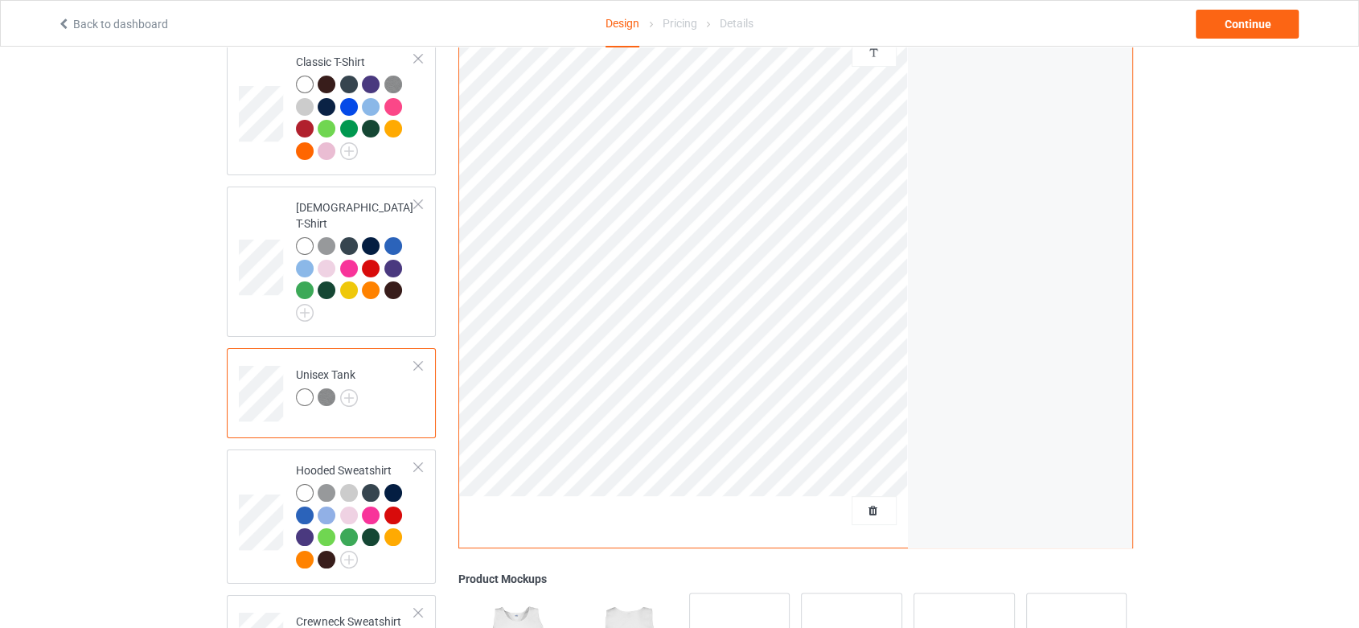
scroll to position [413, 0]
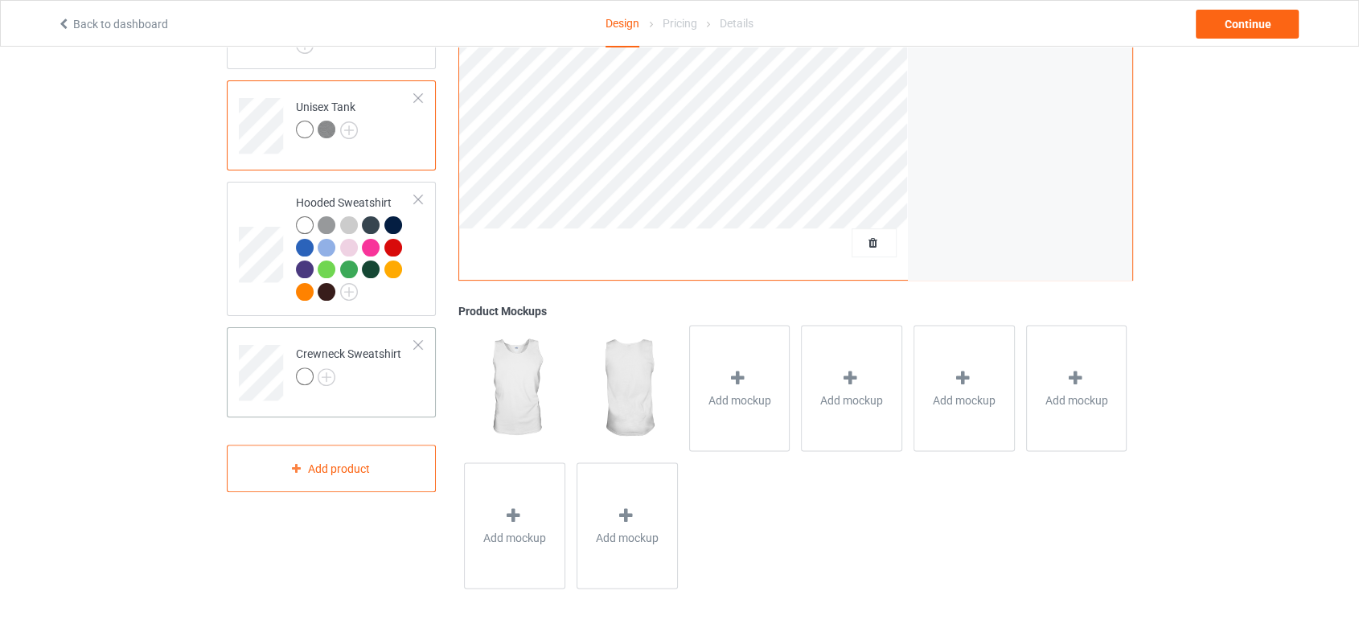
click at [399, 384] on div "Crewneck Sweatshirt" at bounding box center [332, 372] width 210 height 90
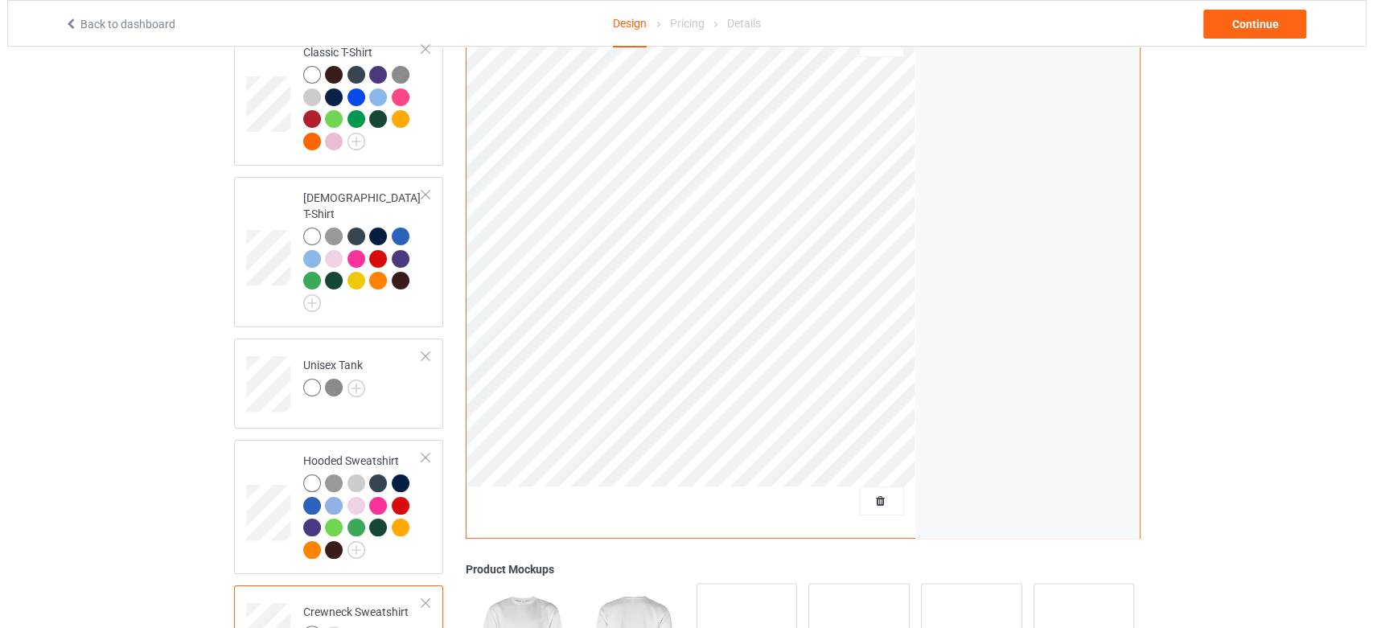
scroll to position [268, 0]
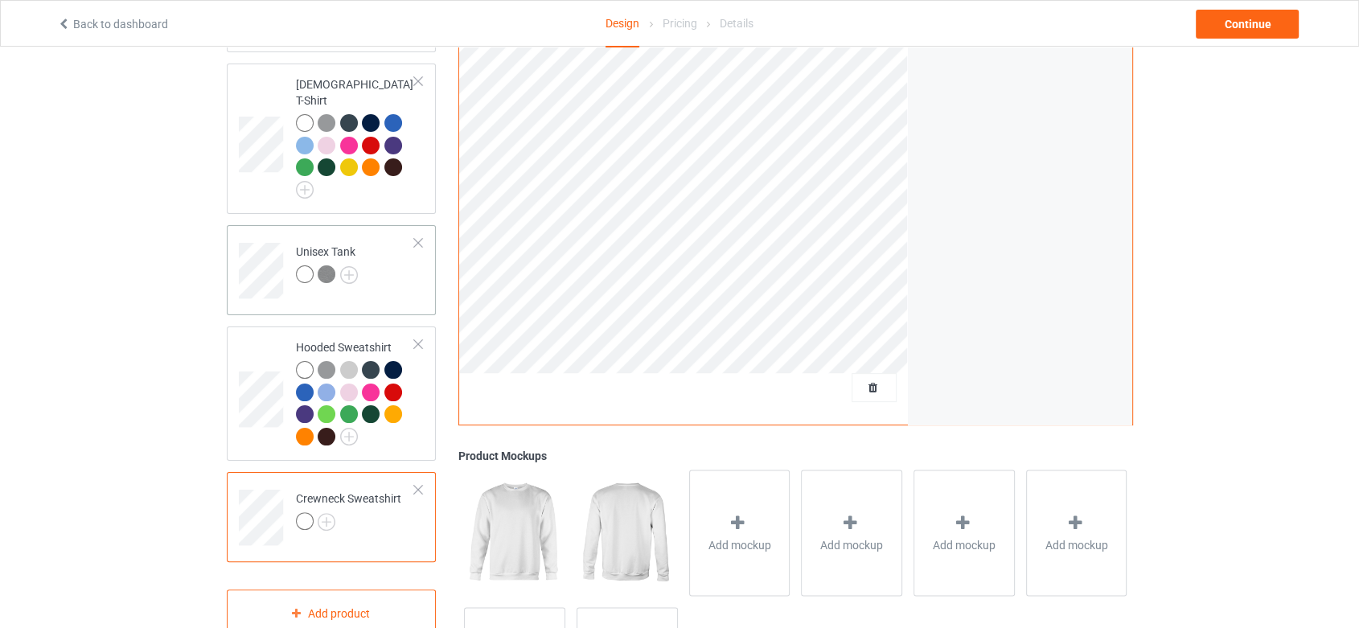
click at [392, 266] on td "Unisex Tank" at bounding box center [356, 265] width 138 height 67
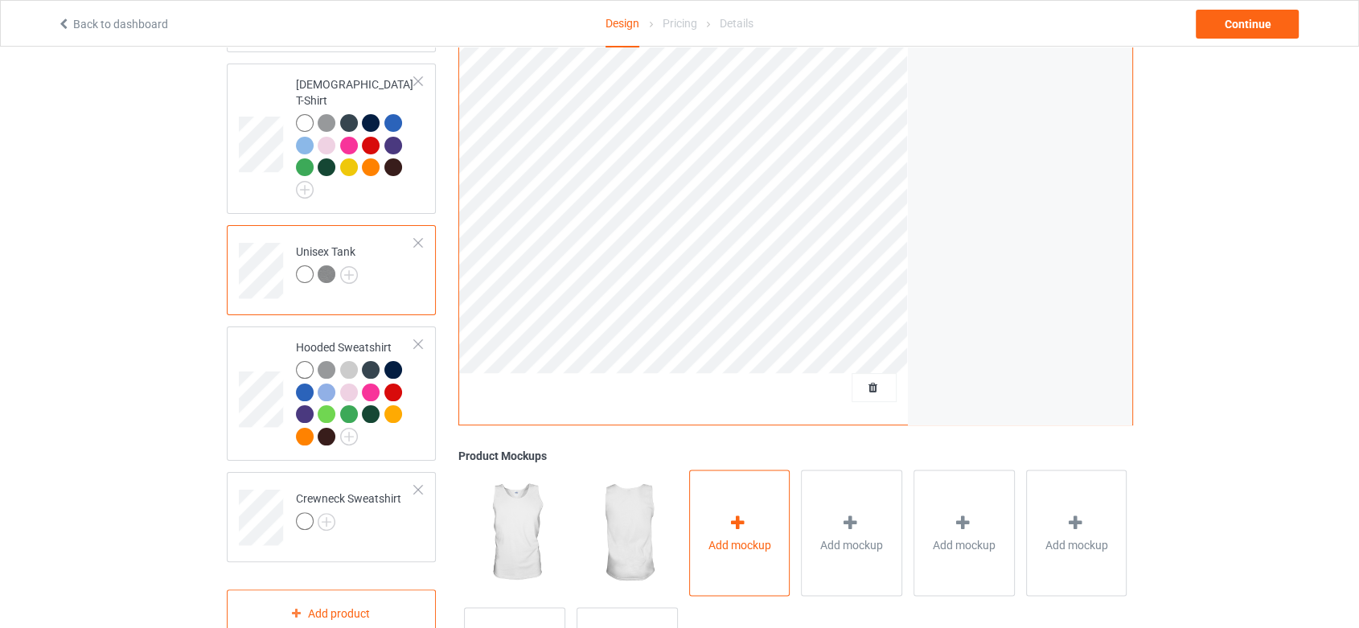
click at [743, 526] on icon at bounding box center [738, 522] width 20 height 17
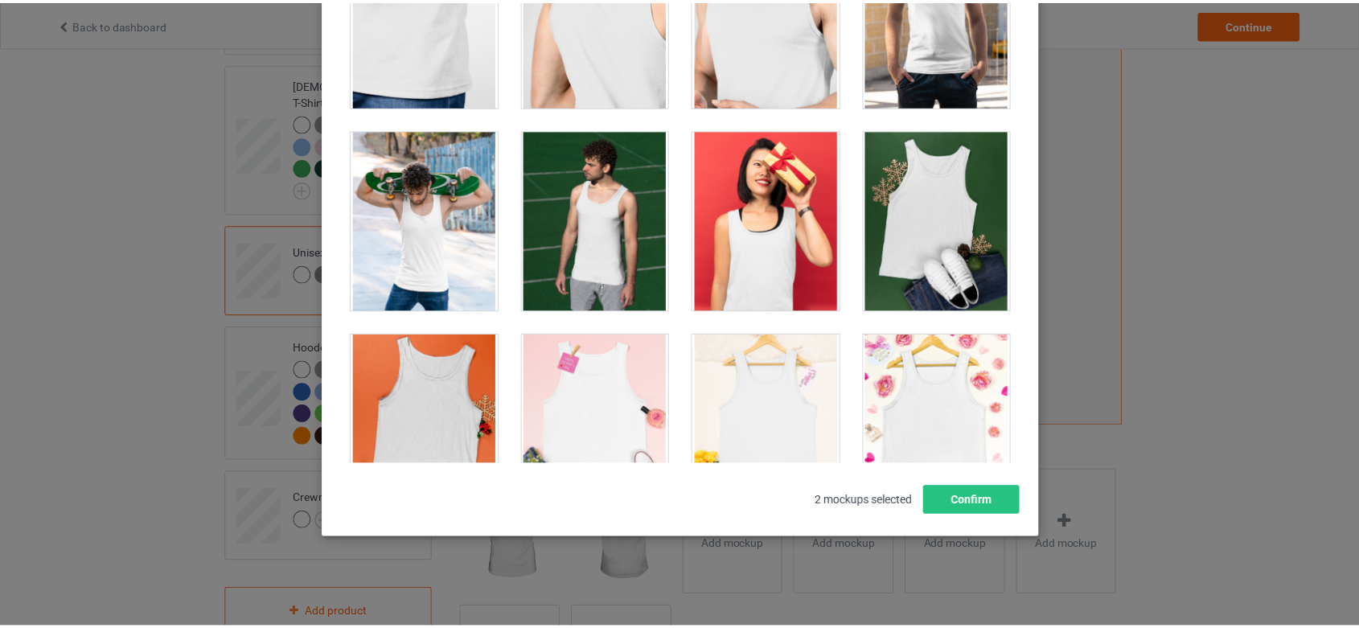
scroll to position [238, 0]
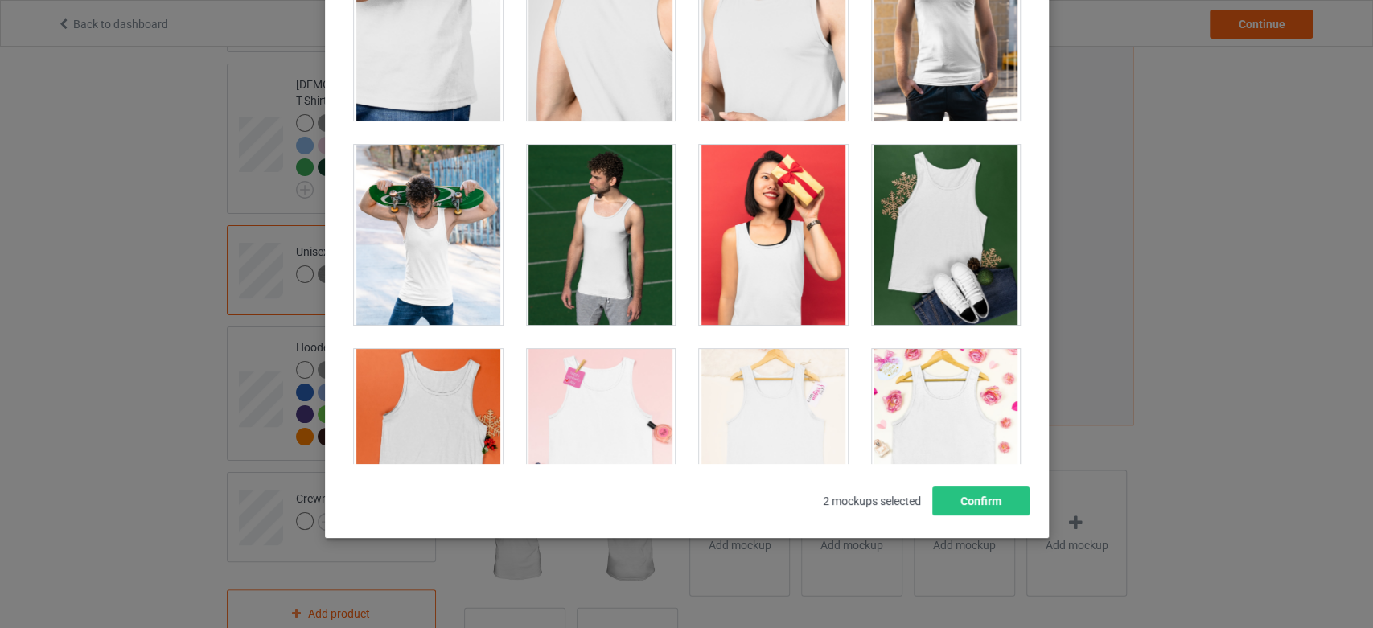
click at [910, 249] on div at bounding box center [945, 235] width 149 height 180
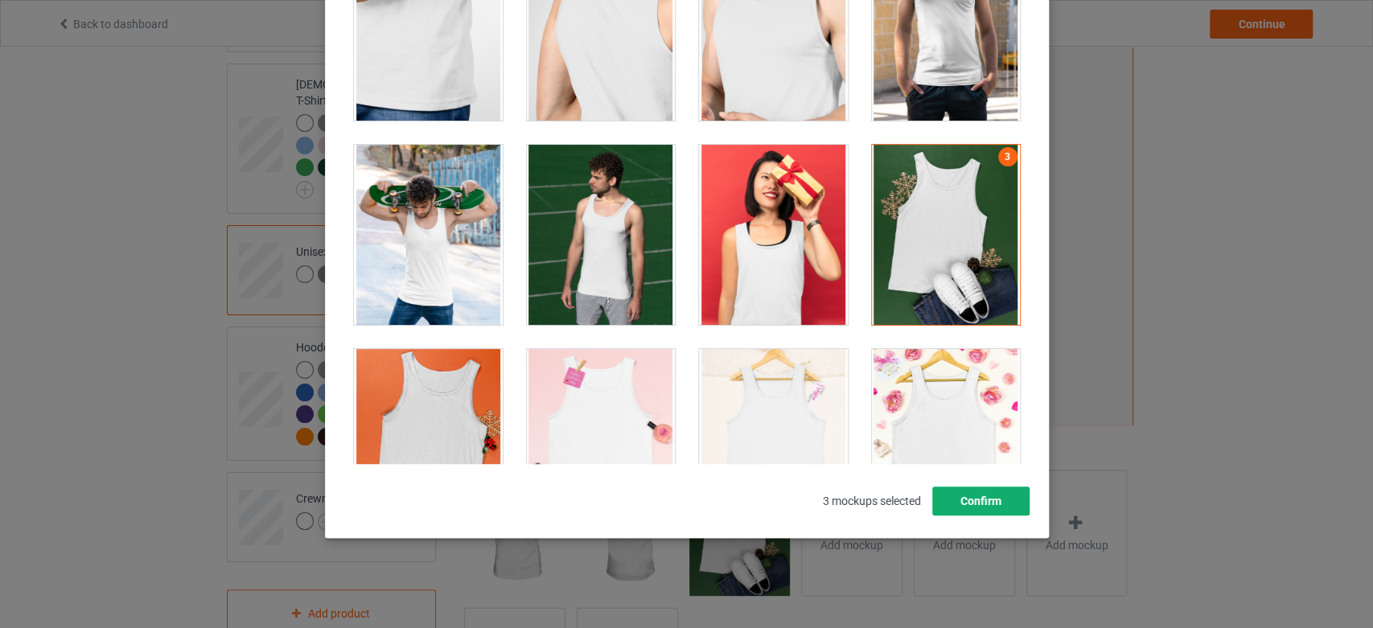
click at [972, 508] on button "Confirm" at bounding box center [979, 501] width 97 height 29
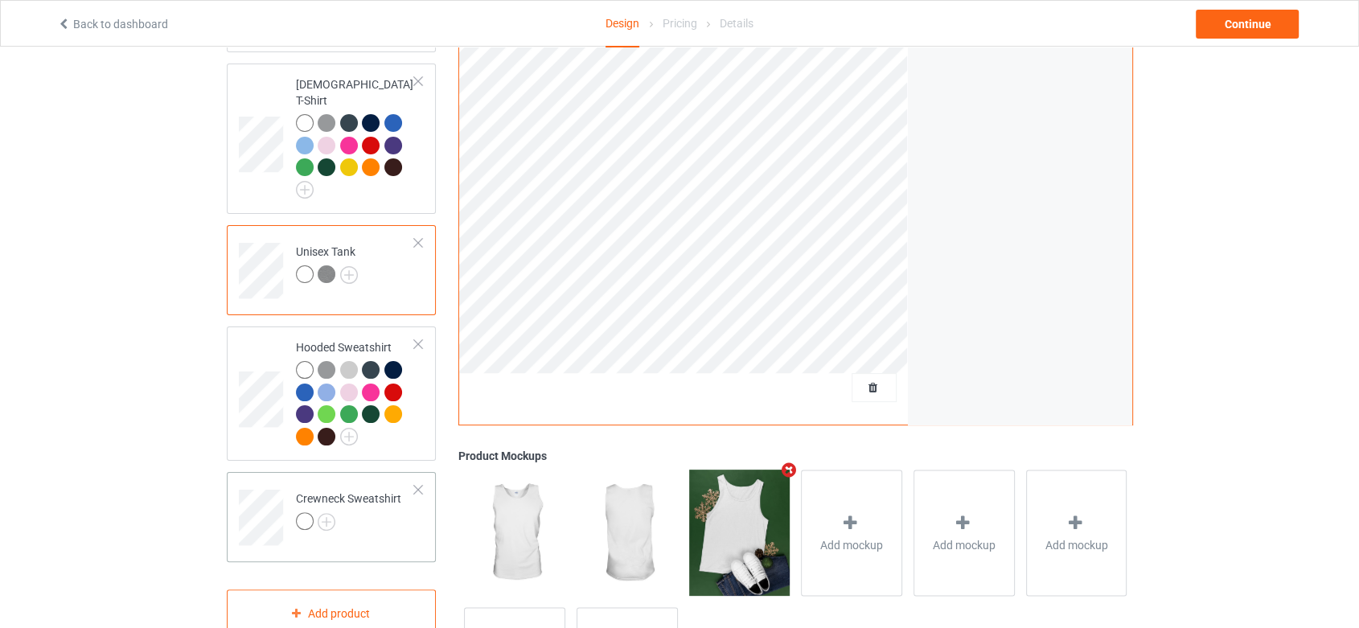
click at [355, 512] on div at bounding box center [348, 523] width 105 height 23
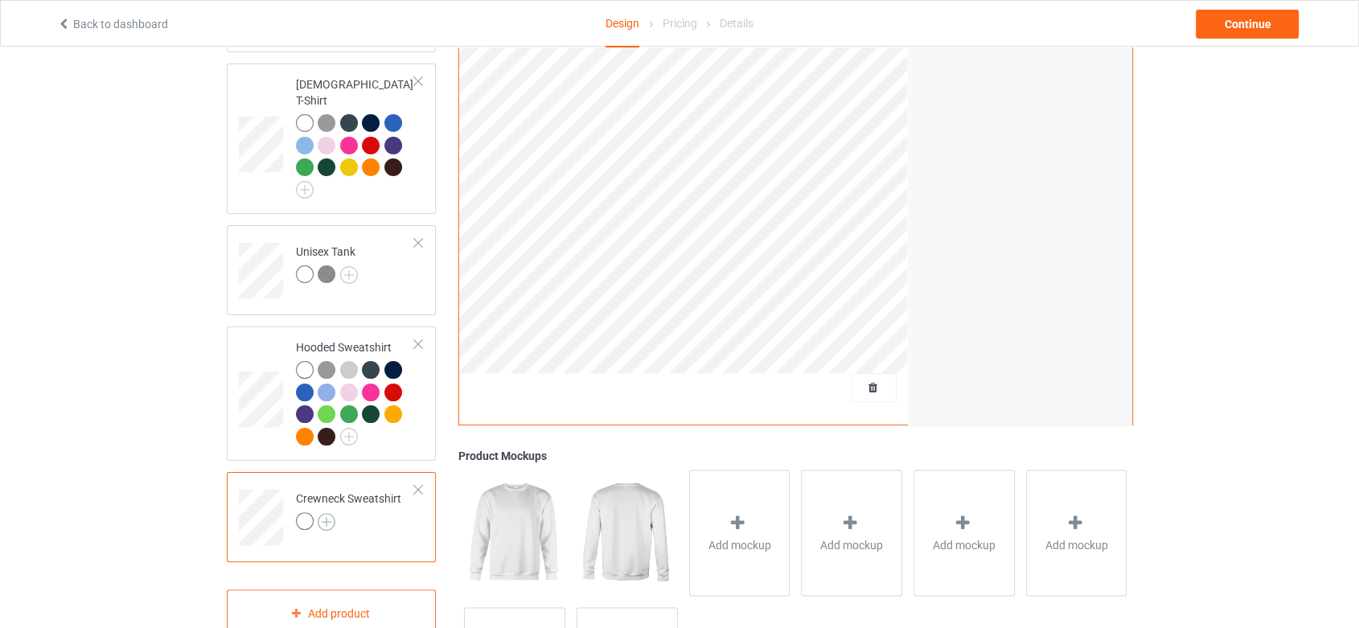
click at [331, 513] on img at bounding box center [327, 522] width 18 height 18
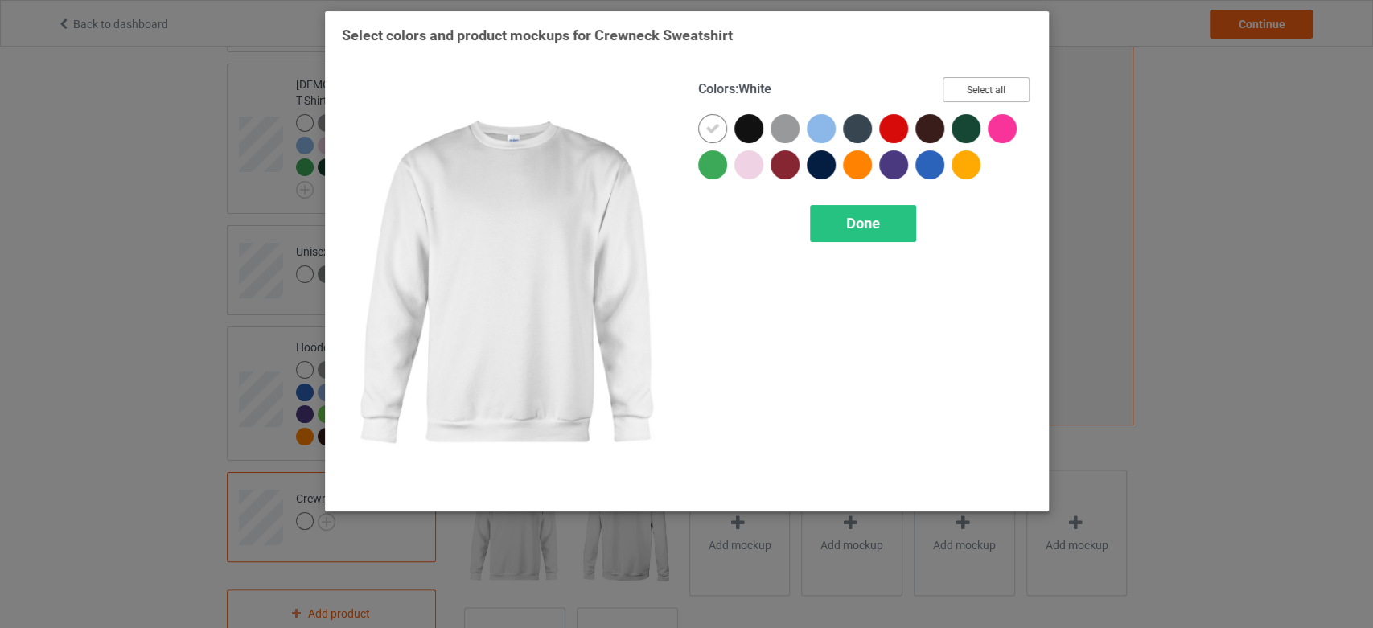
drag, startPoint x: 969, startPoint y: 88, endPoint x: 875, endPoint y: 23, distance: 114.9
click at [969, 88] on button "Select all" at bounding box center [986, 89] width 87 height 25
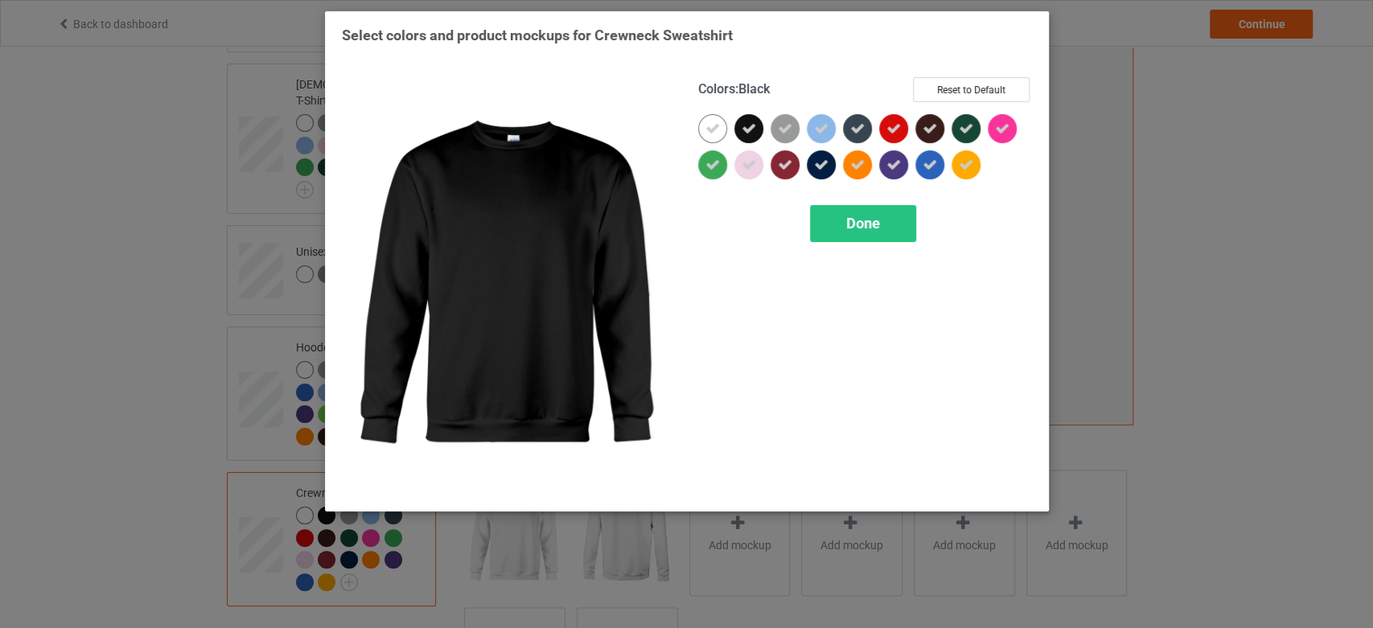
click at [746, 118] on div at bounding box center [748, 128] width 29 height 29
click at [840, 221] on div "Done" at bounding box center [863, 223] width 106 height 37
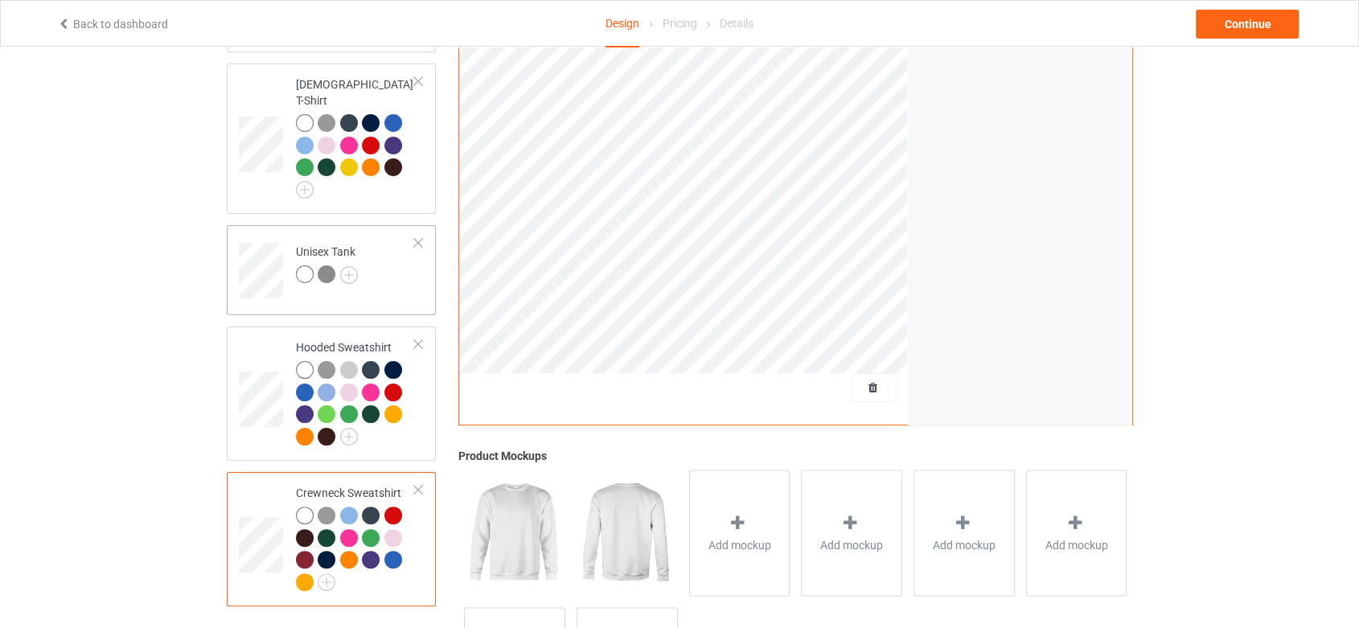
click at [385, 281] on td "Unisex Tank" at bounding box center [356, 265] width 138 height 67
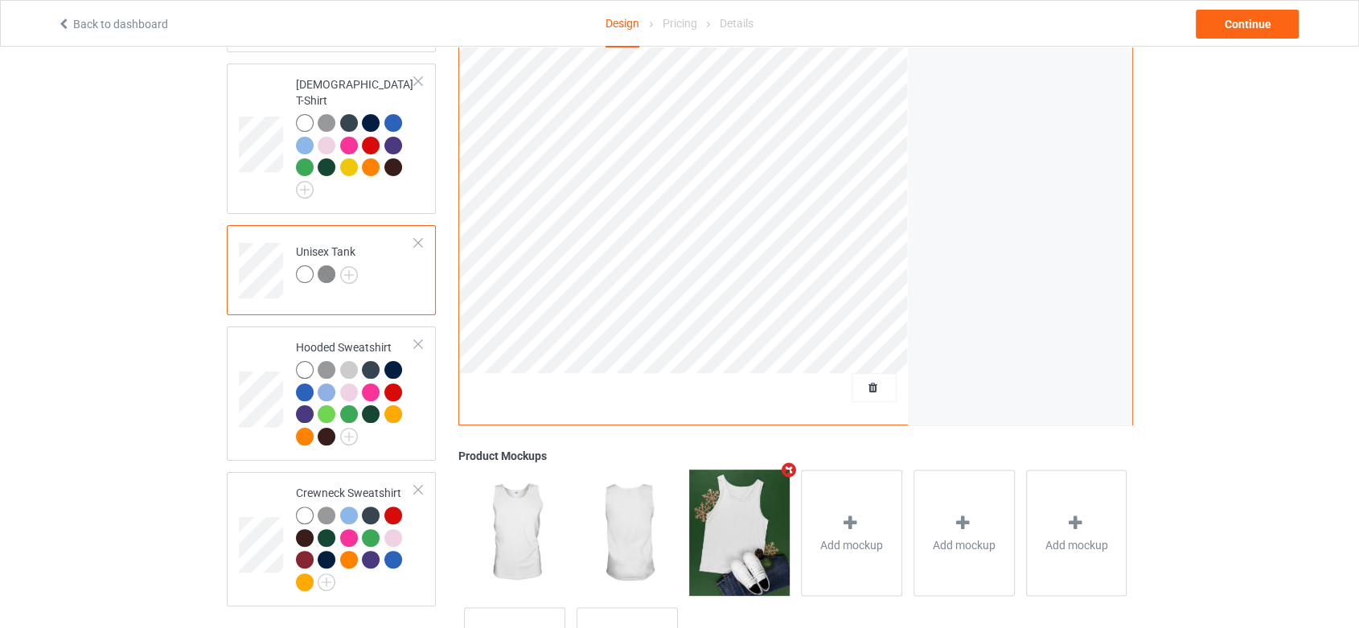
click at [791, 467] on icon "Remove mockup" at bounding box center [789, 470] width 20 height 17
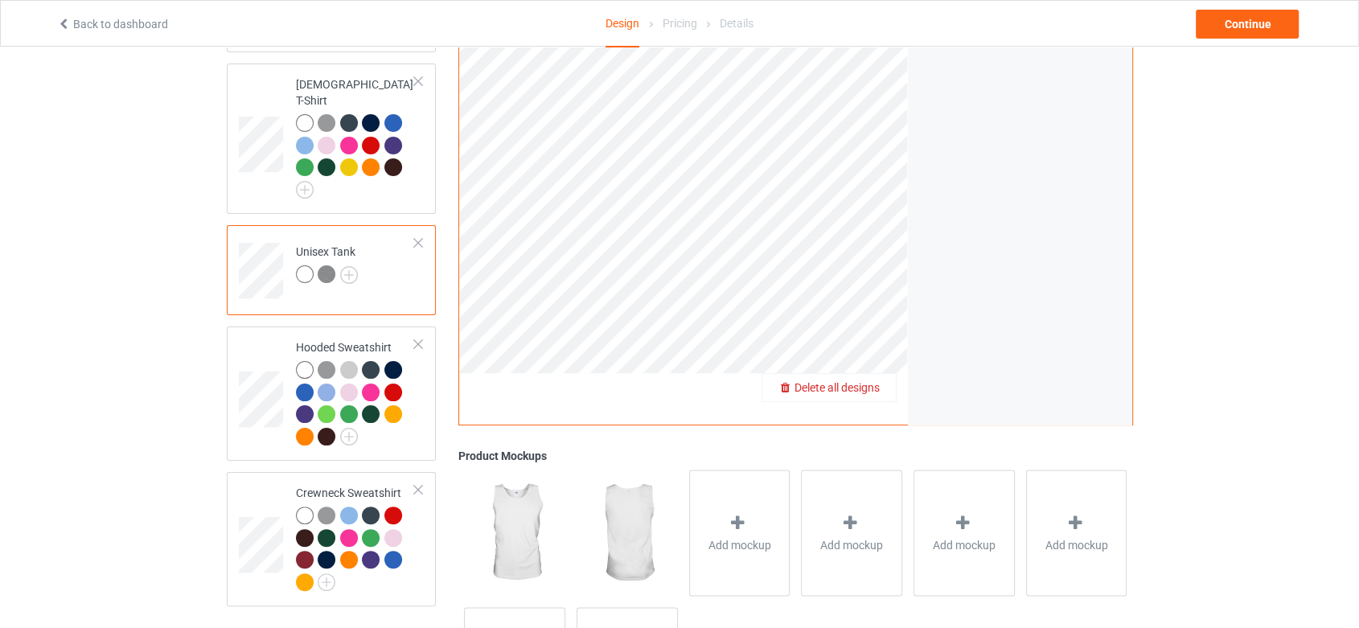
scroll to position [268, 0]
click at [1239, 21] on div "Continue" at bounding box center [1247, 24] width 103 height 29
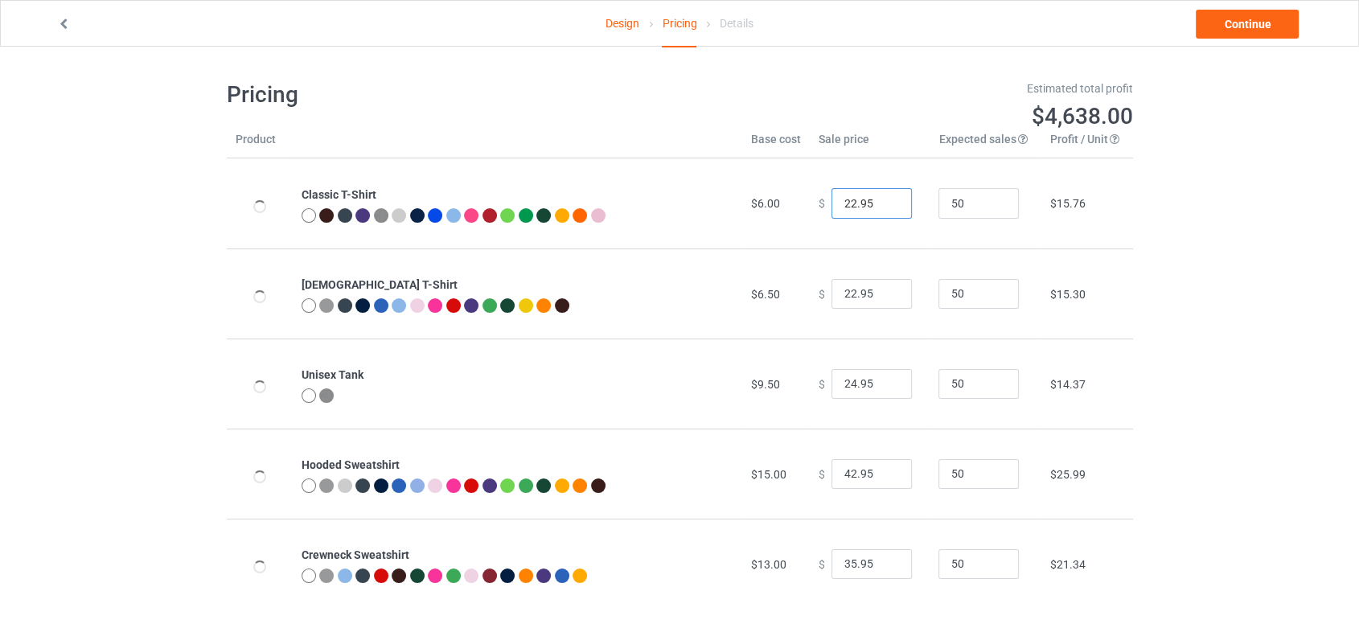
drag, startPoint x: 843, startPoint y: 208, endPoint x: 909, endPoint y: 194, distance: 67.5
click at [843, 207] on input "22.95" at bounding box center [872, 203] width 80 height 31
type input "19.95"
drag, startPoint x: 843, startPoint y: 293, endPoint x: 856, endPoint y: 286, distance: 14.4
click at [844, 291] on input "22.95" at bounding box center [872, 294] width 80 height 31
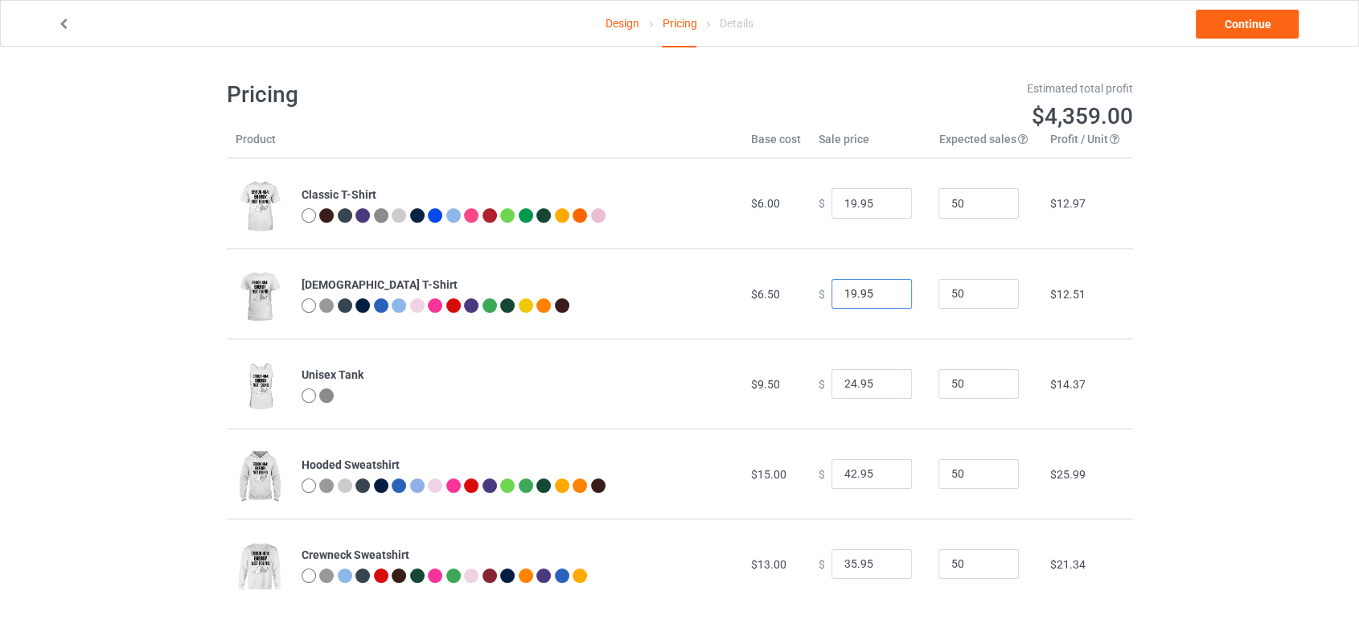
type input "19.95"
click at [846, 381] on input "24.95" at bounding box center [872, 384] width 80 height 31
type input "21.95"
click at [843, 478] on input "42.95" at bounding box center [872, 474] width 80 height 31
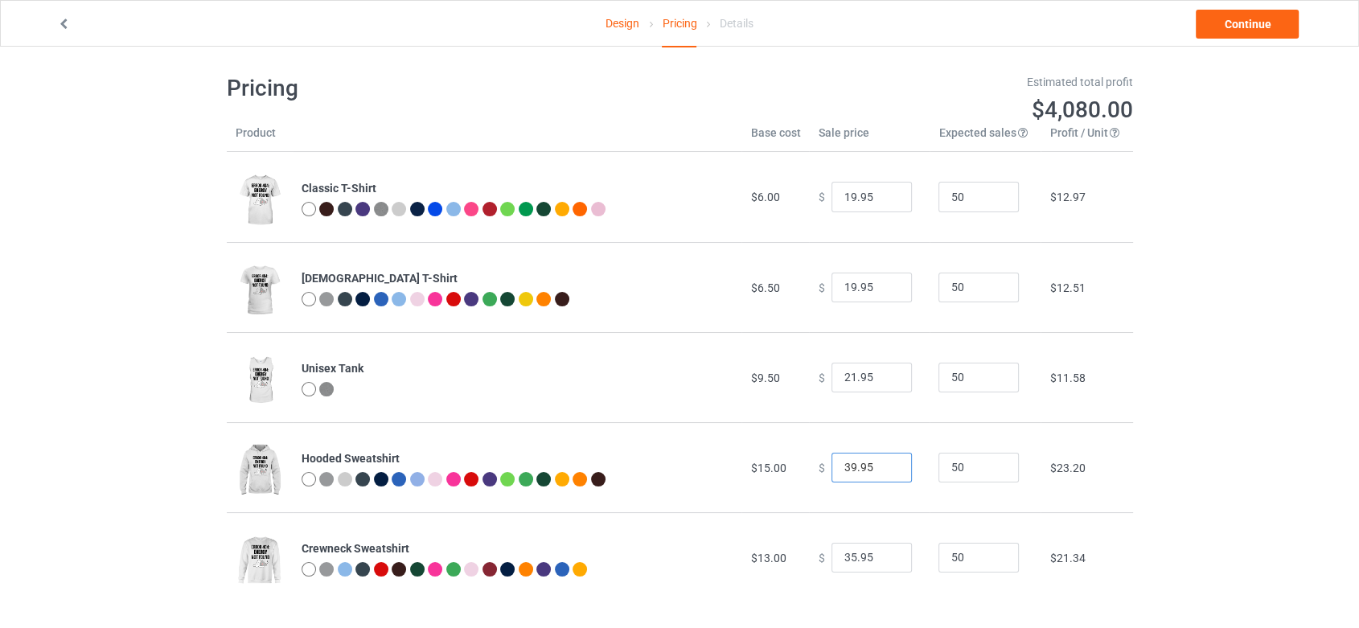
scroll to position [46, 0]
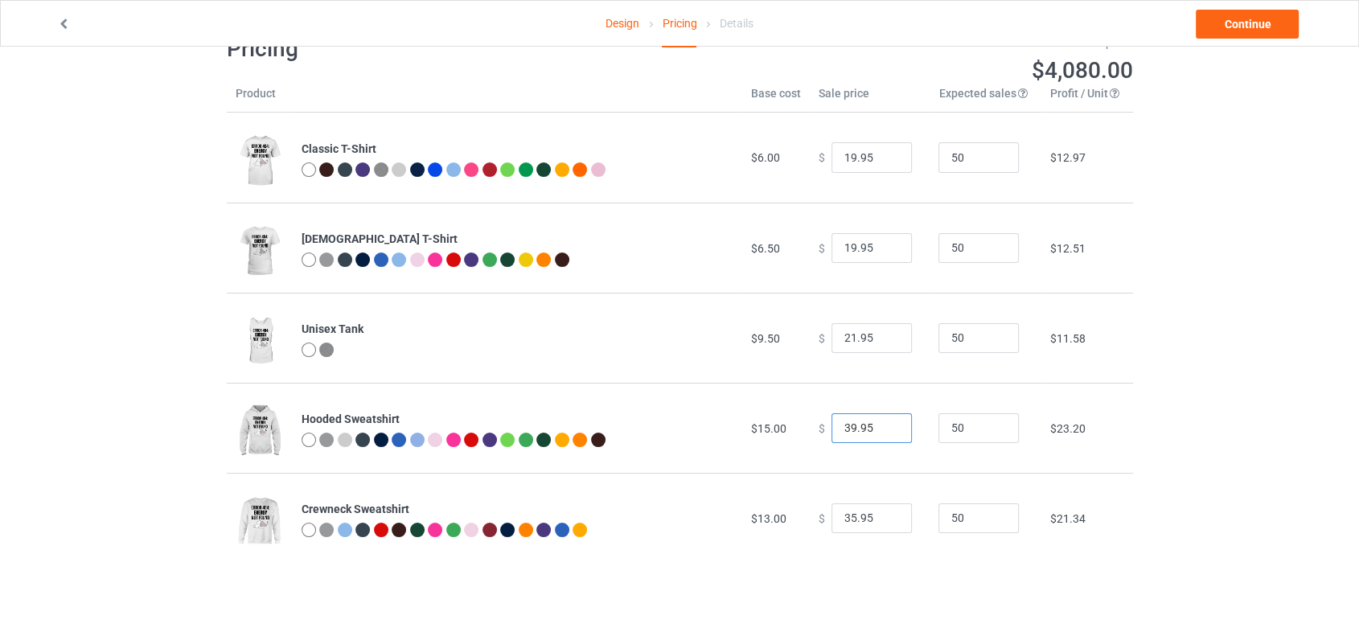
type input "39.95"
click at [848, 520] on input "35.95" at bounding box center [872, 518] width 80 height 31
type input "31.95"
click at [1235, 18] on link "Continue" at bounding box center [1247, 24] width 103 height 29
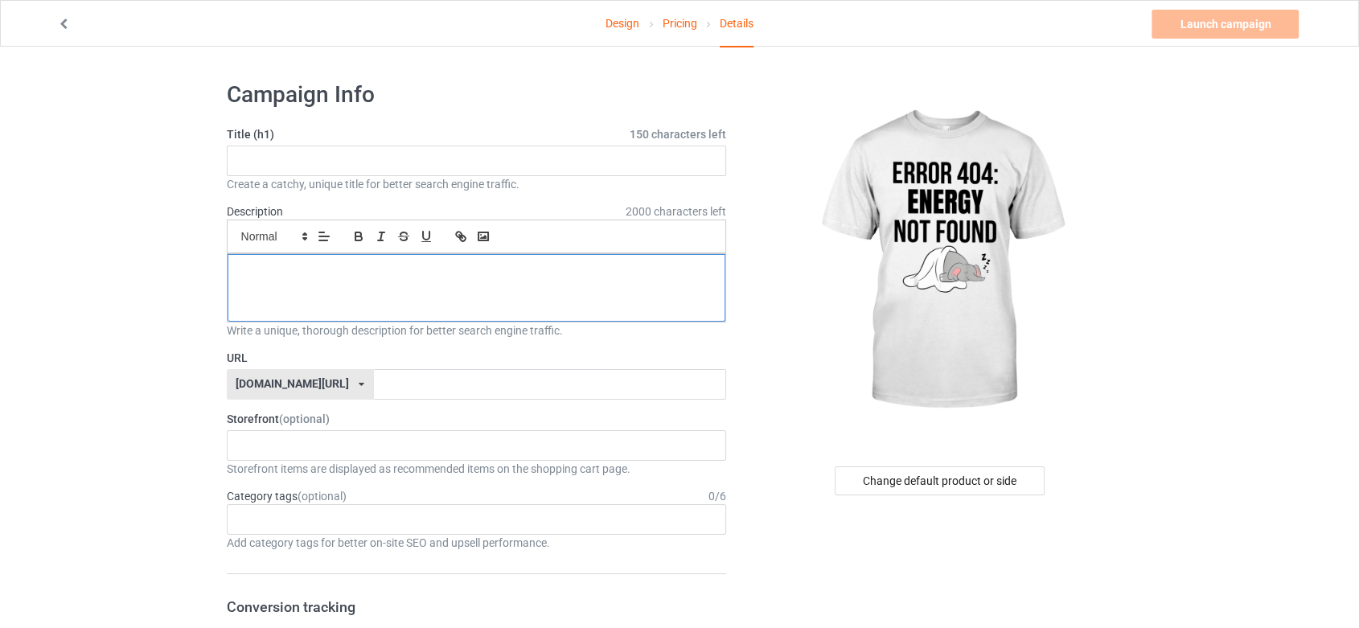
click at [495, 320] on div at bounding box center [477, 288] width 499 height 68
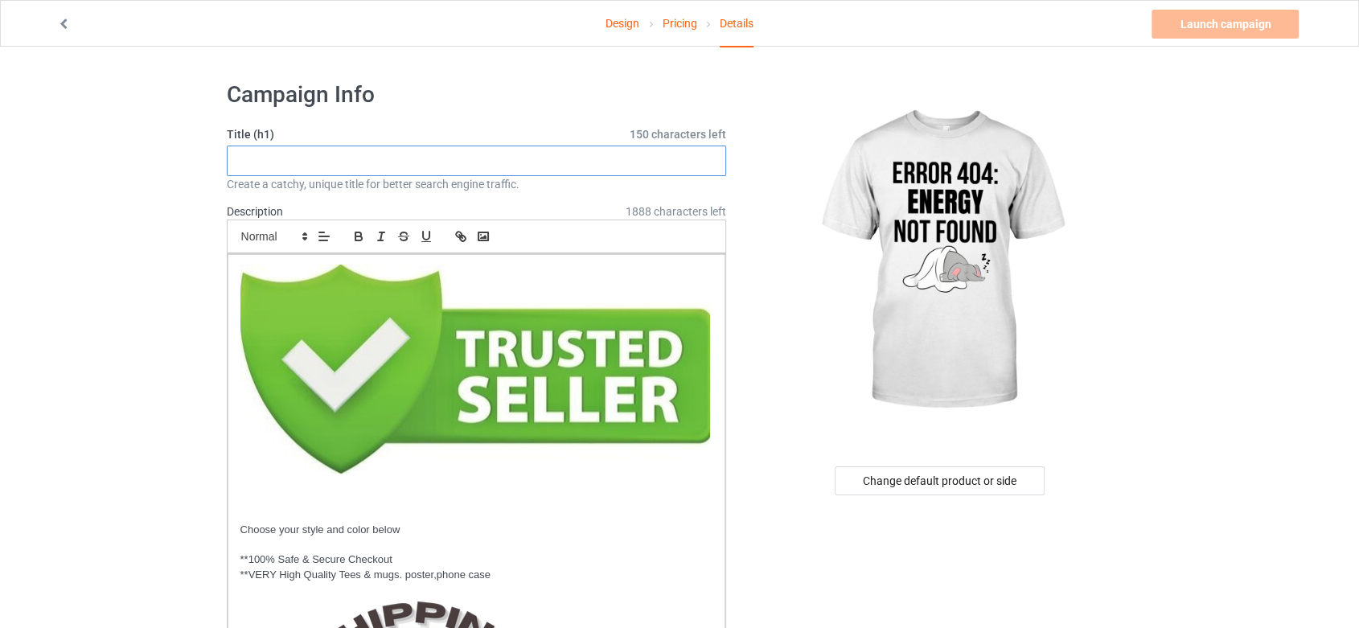
click at [488, 156] on input "text" at bounding box center [477, 161] width 500 height 31
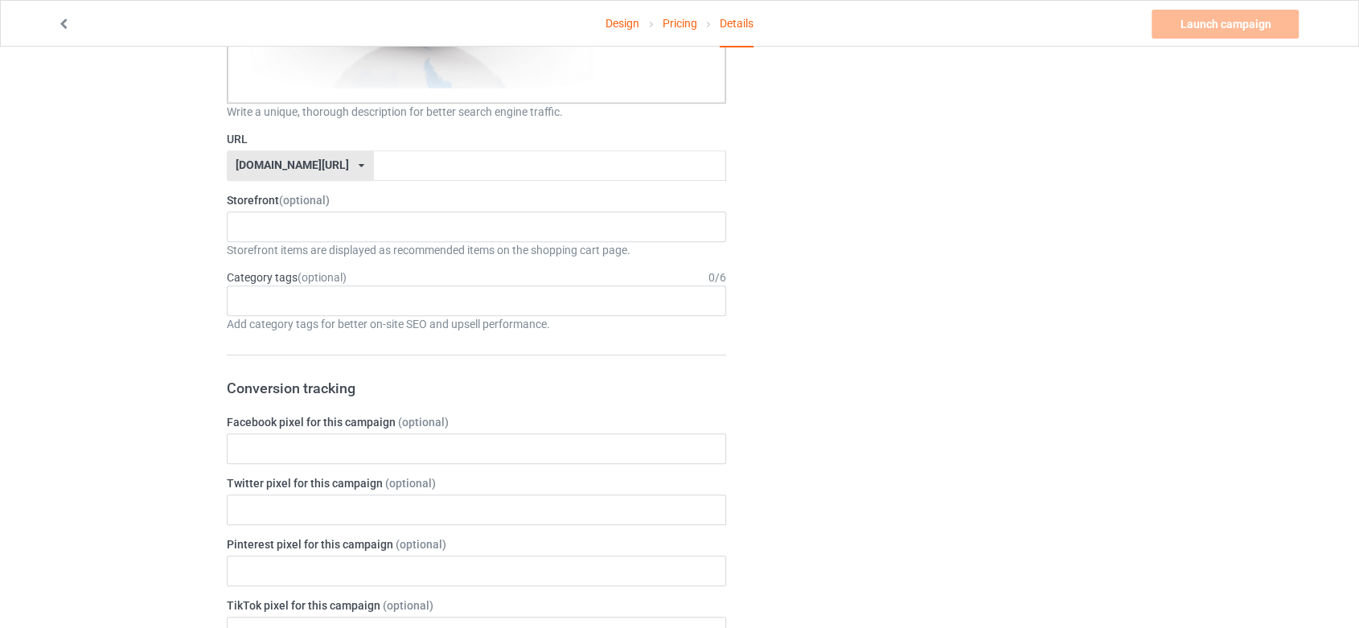
scroll to position [804, 0]
type input "Energy Not Found"
click at [625, 168] on input "text" at bounding box center [550, 168] width 352 height 31
type input "energynotfound"
click at [561, 232] on div "Lion Store Elephants Store 68a1c5bf736d4e002f88bf6d 67cdd63be0c09c003048241a" at bounding box center [477, 229] width 500 height 31
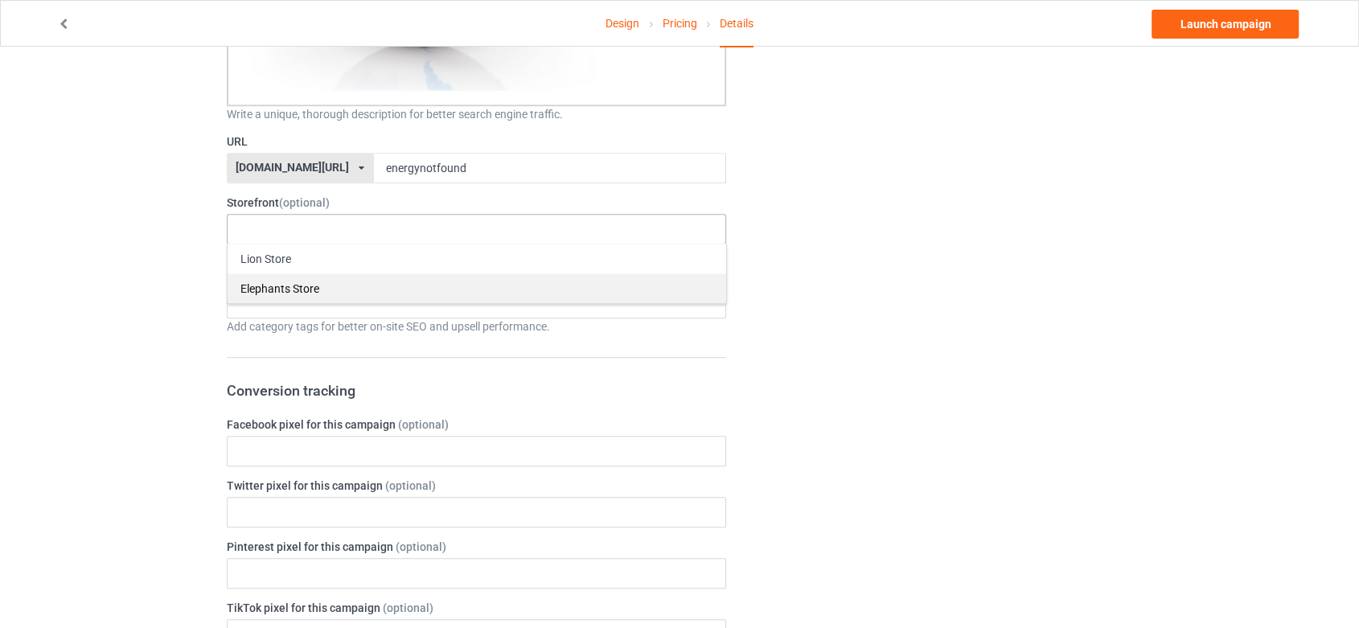
click at [662, 277] on div "Elephants Store" at bounding box center [477, 288] width 499 height 30
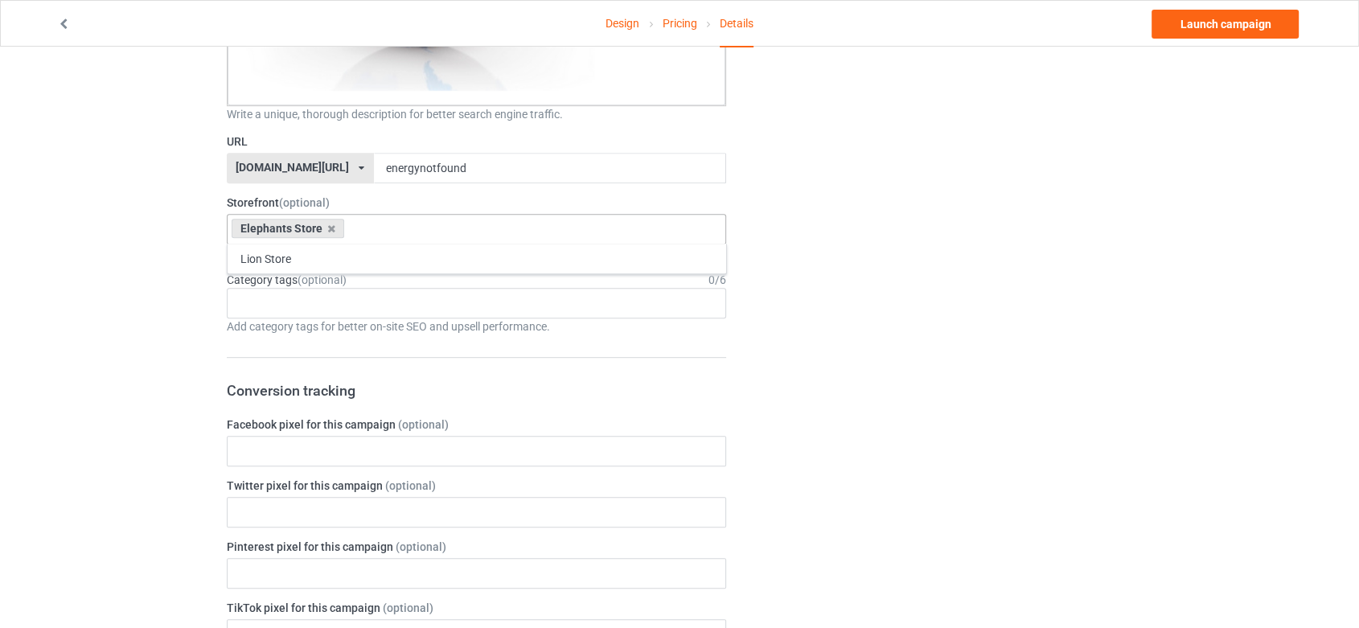
click at [837, 284] on div "Change default product or side" at bounding box center [941, 370] width 406 height 2210
click at [610, 313] on div "Age > [DEMOGRAPHIC_DATA] > 1 Age > [DEMOGRAPHIC_DATA] Months > 1 Month Age > [D…" at bounding box center [477, 303] width 500 height 31
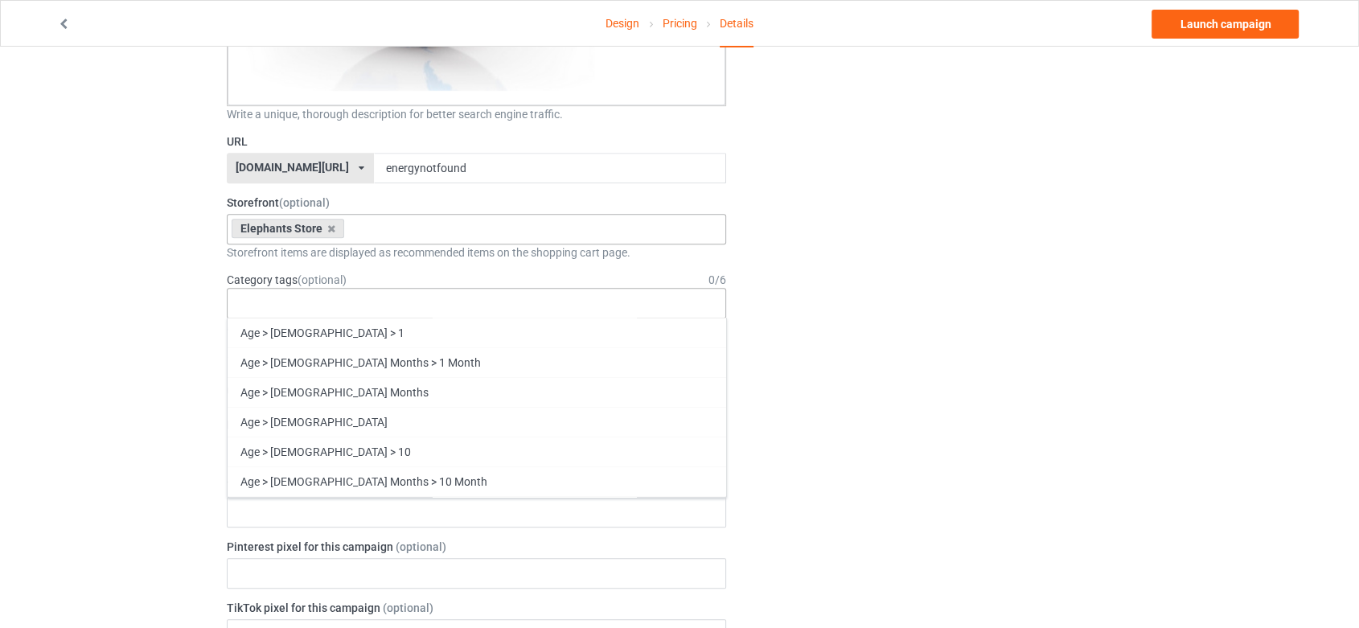
scroll to position [69006, 0]
drag, startPoint x: 578, startPoint y: 454, endPoint x: 605, endPoint y: 438, distance: 30.6
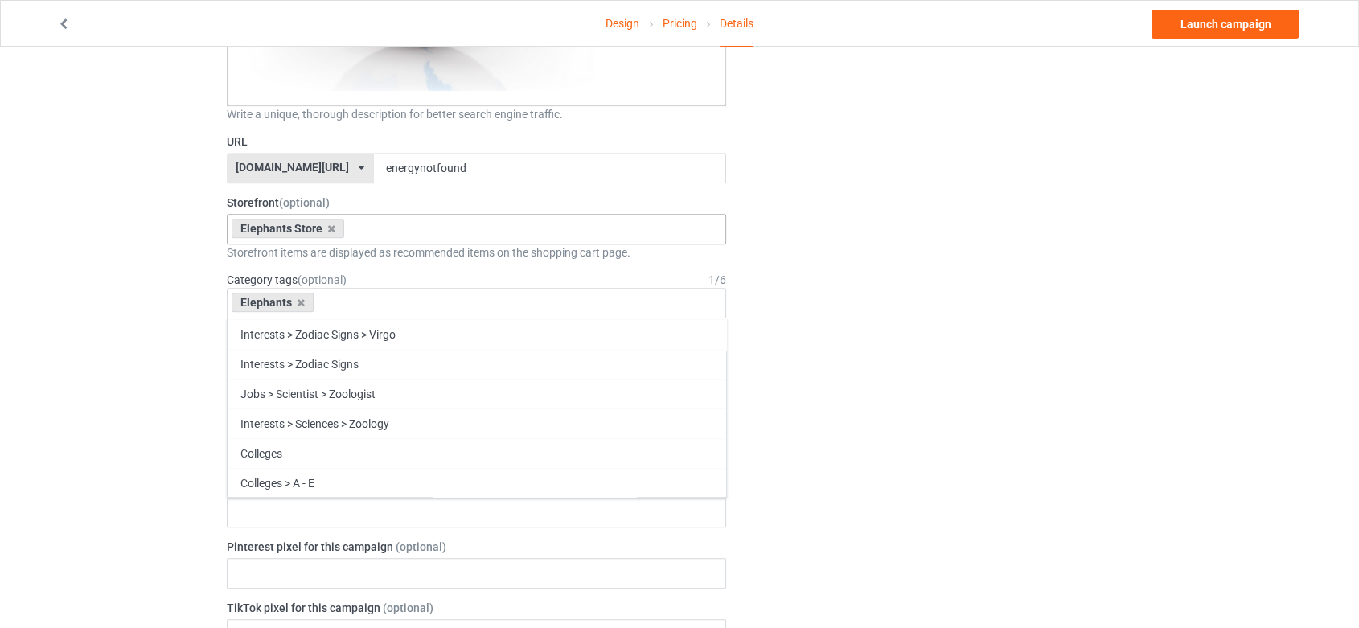
scroll to position [68977, 0]
click at [859, 381] on div "Change default product or side" at bounding box center [941, 370] width 406 height 2210
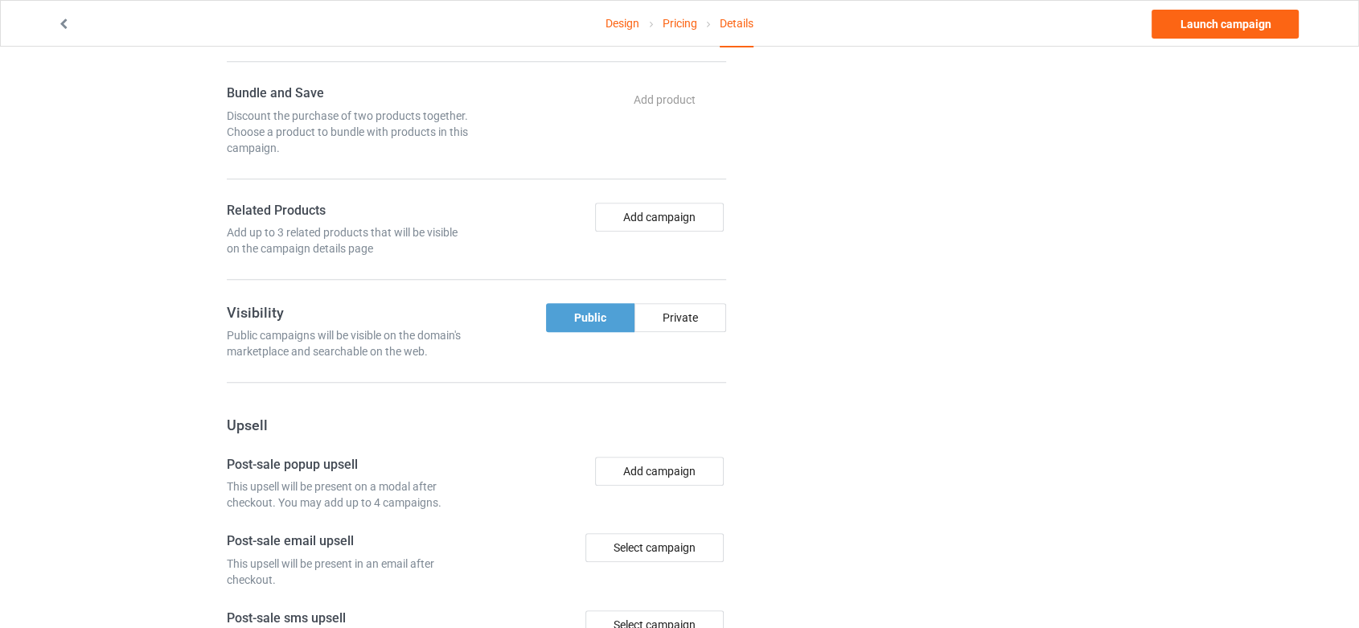
scroll to position [1429, 0]
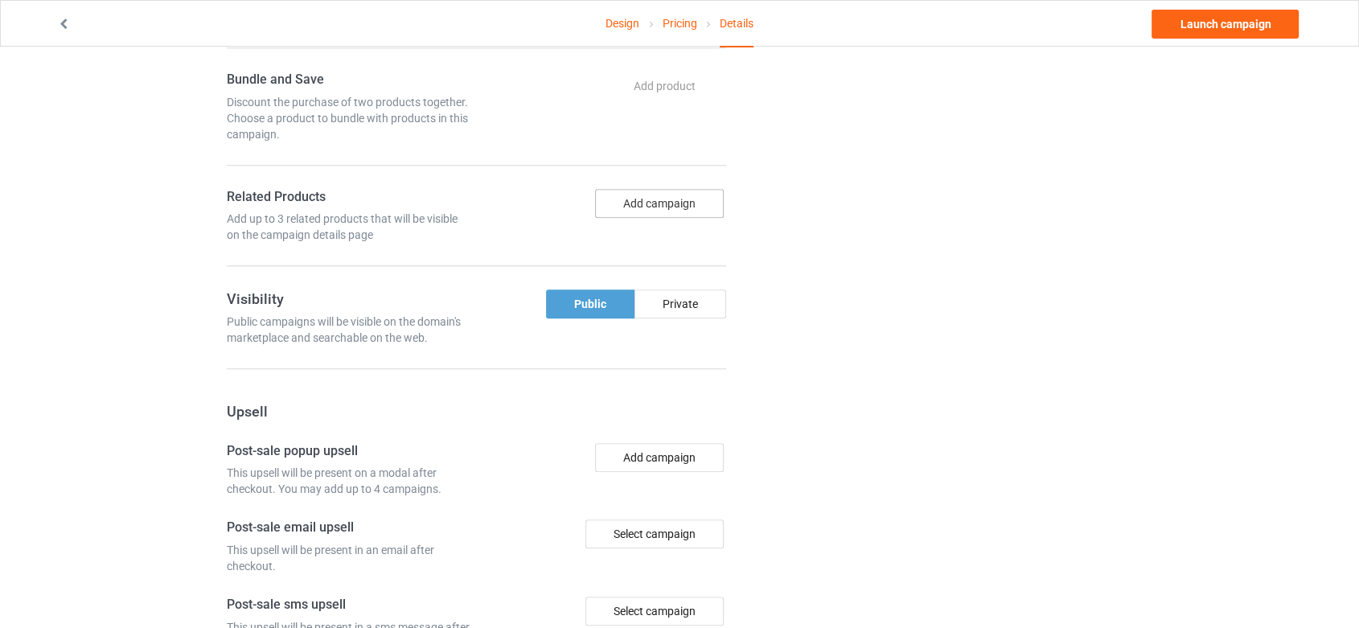
click at [676, 206] on button "Add campaign" at bounding box center [659, 203] width 129 height 29
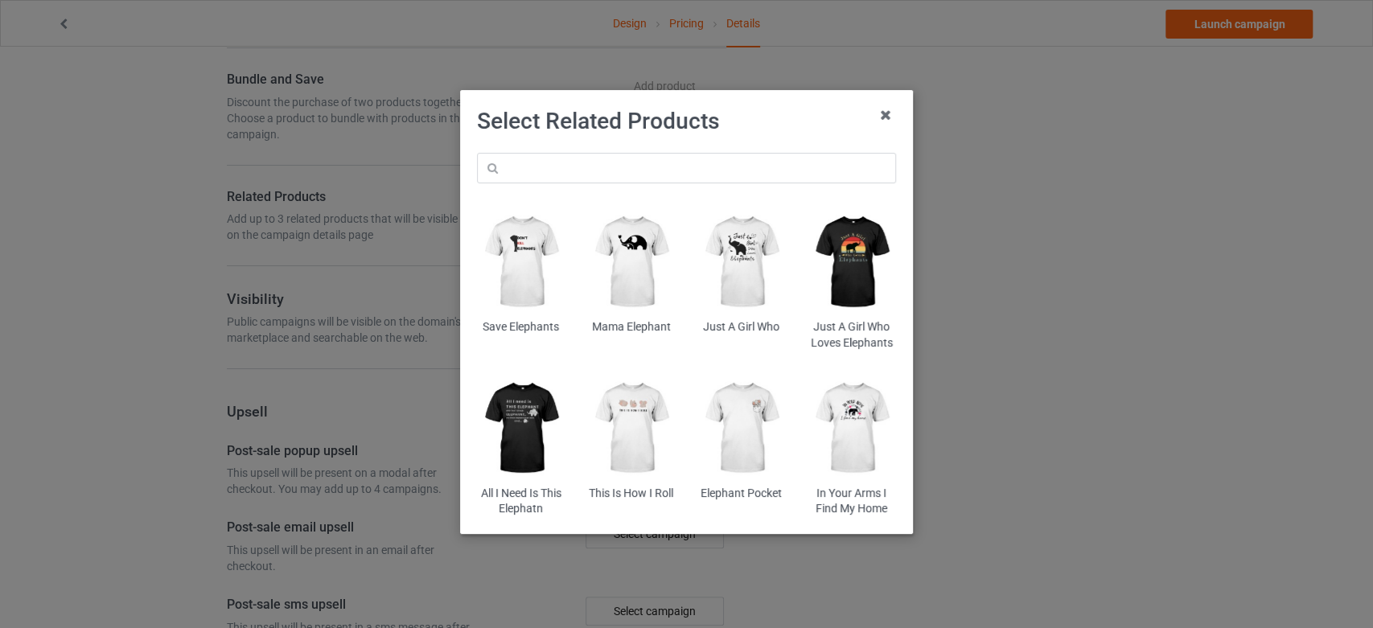
click at [733, 281] on img at bounding box center [742, 261] width 88 height 109
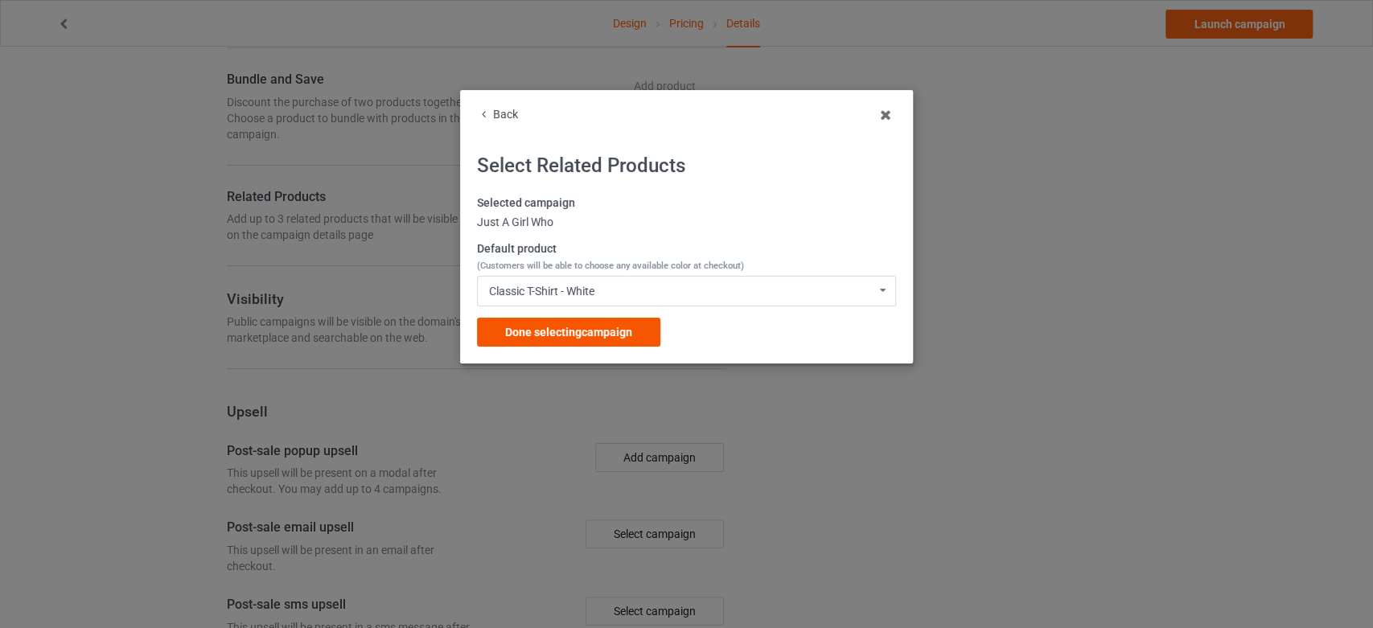
click at [596, 329] on span "Done selecting campaign" at bounding box center [568, 332] width 127 height 13
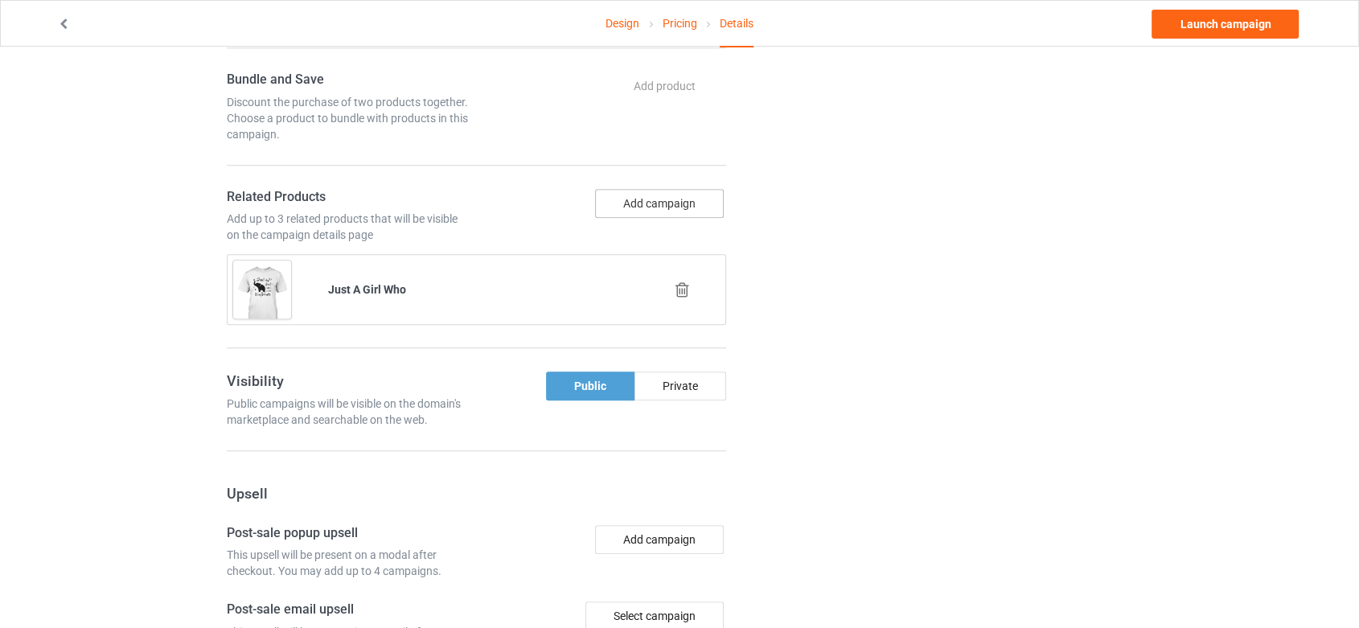
click at [676, 197] on button "Add campaign" at bounding box center [659, 203] width 129 height 29
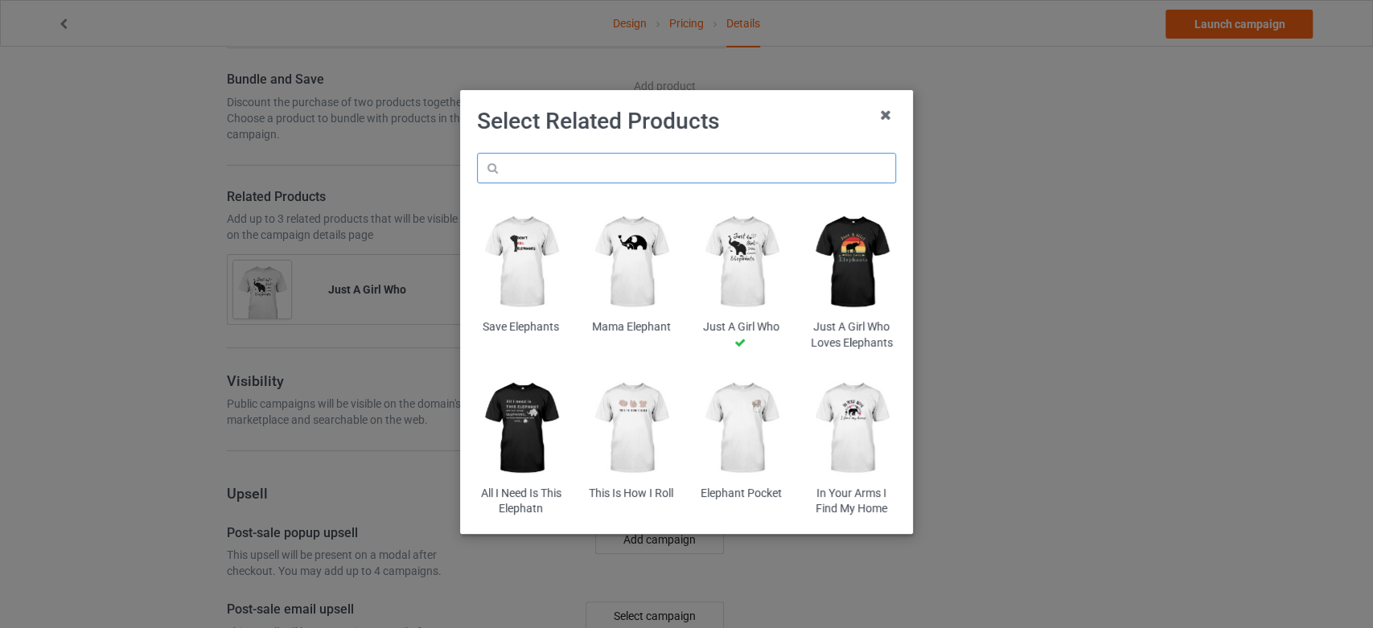
click at [670, 166] on input "text" at bounding box center [686, 168] width 419 height 31
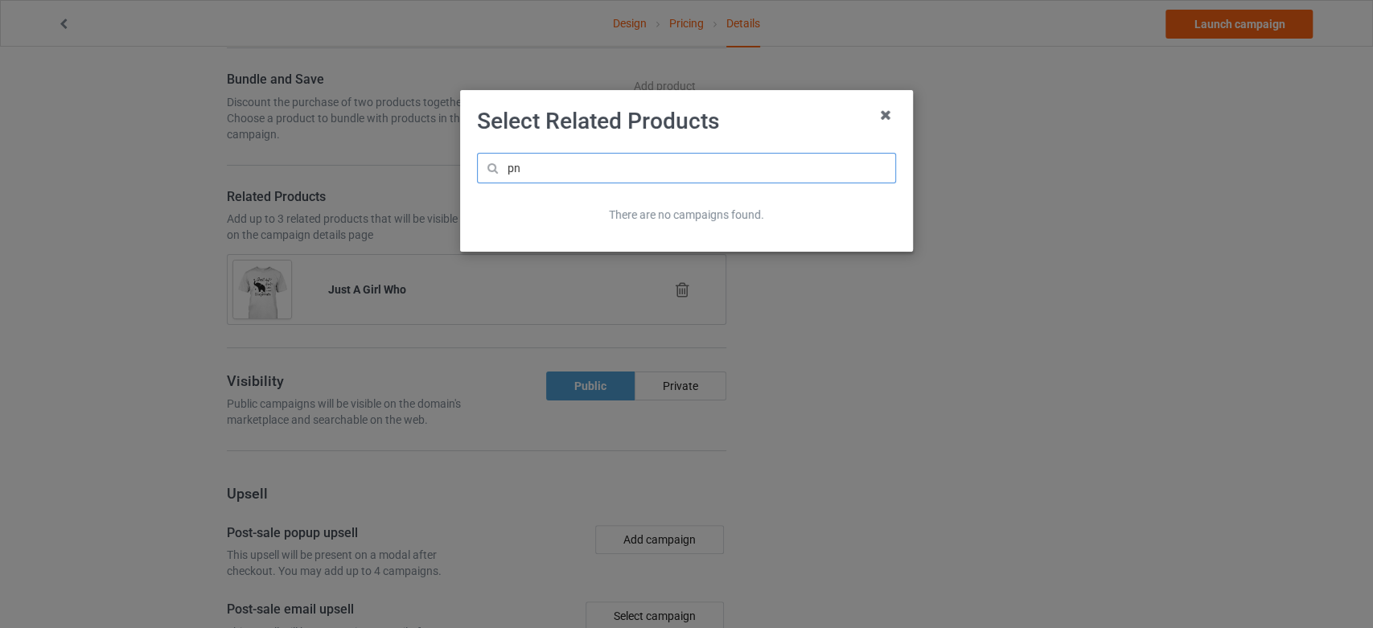
type input "p"
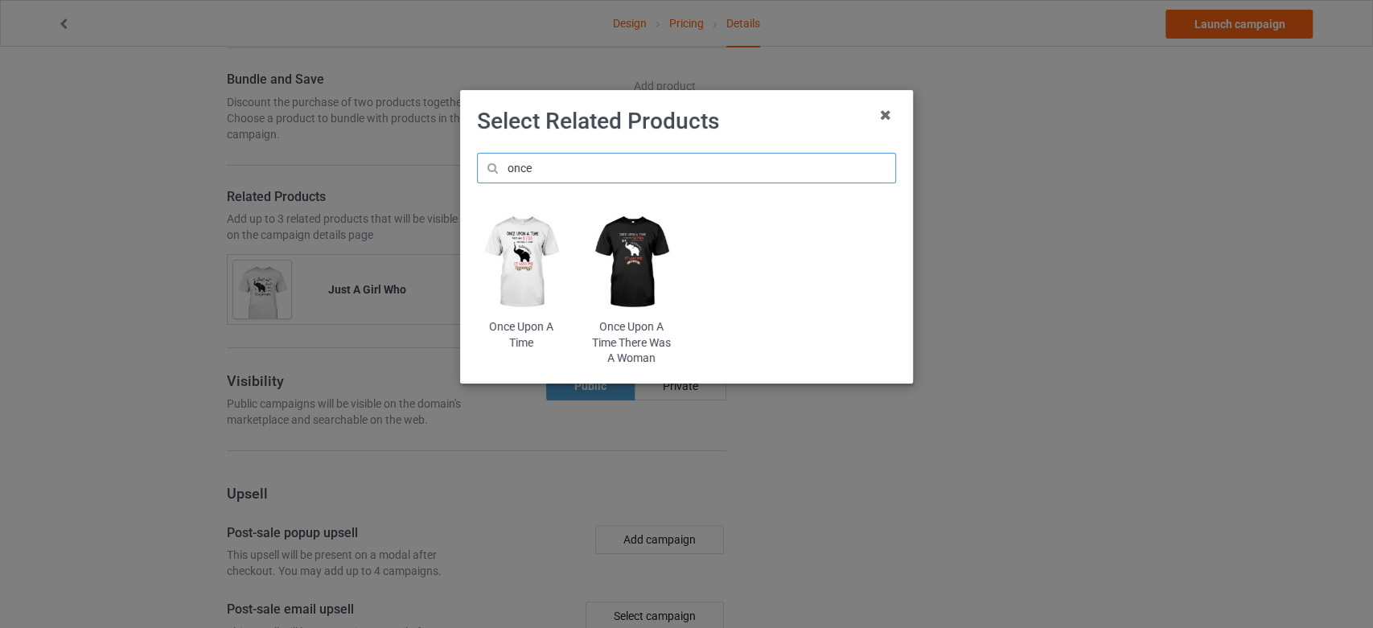
type input "once"
click at [524, 251] on img at bounding box center [521, 261] width 88 height 109
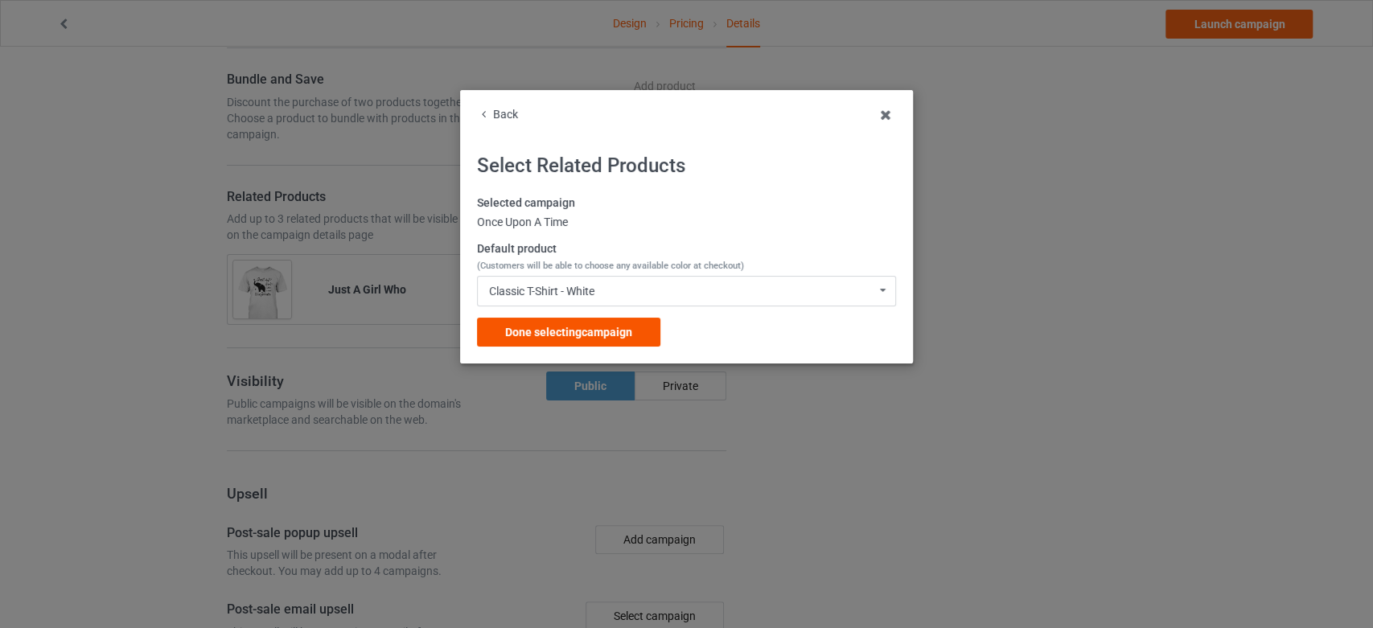
click at [633, 331] on div "Done selecting campaign" at bounding box center [568, 332] width 183 height 29
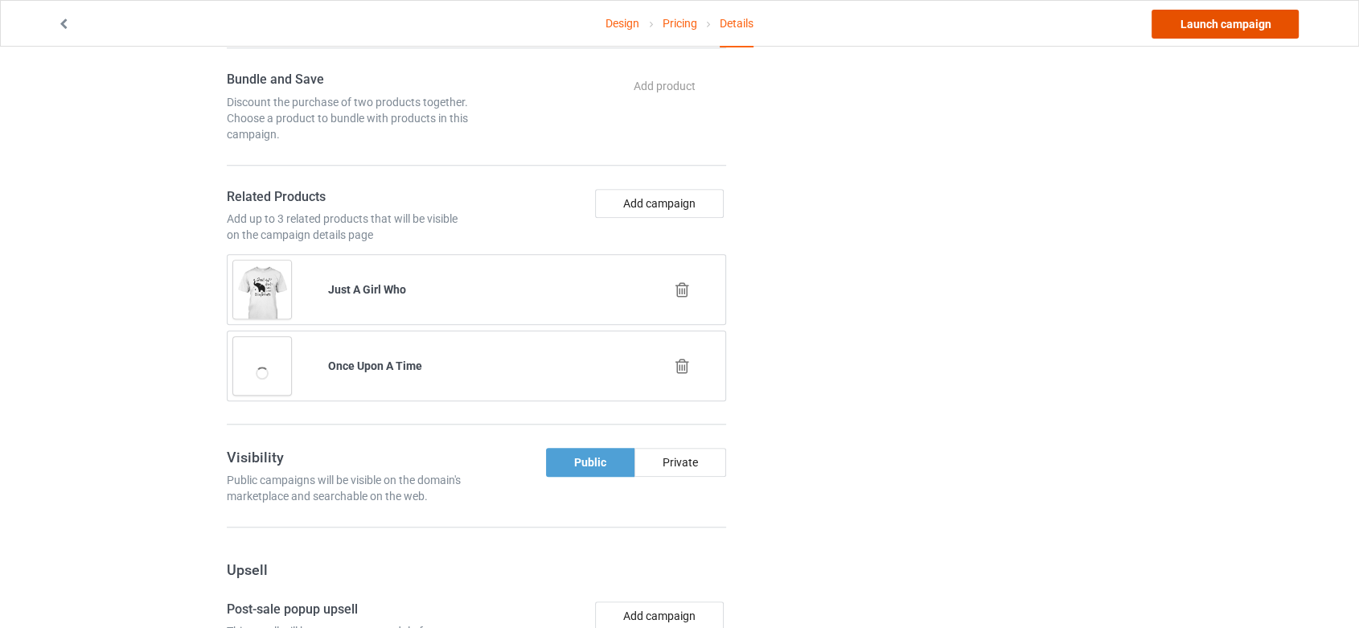
click at [1214, 29] on link "Launch campaign" at bounding box center [1225, 24] width 147 height 29
